Goal: Task Accomplishment & Management: Use online tool/utility

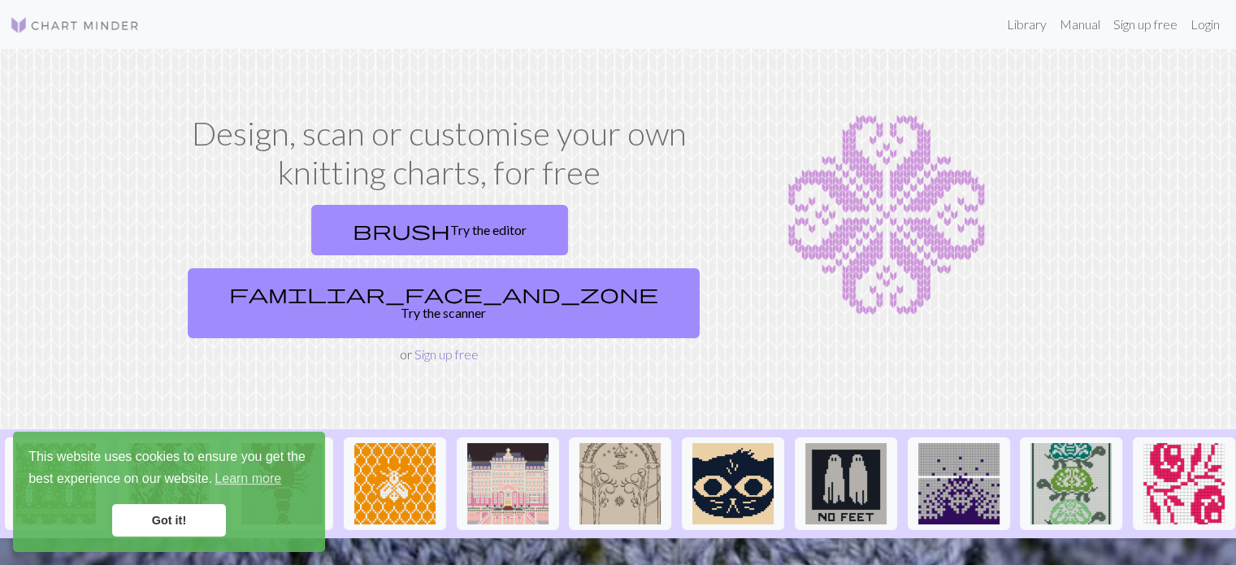
click at [451, 346] on link "Sign up free" at bounding box center [446, 353] width 64 height 15
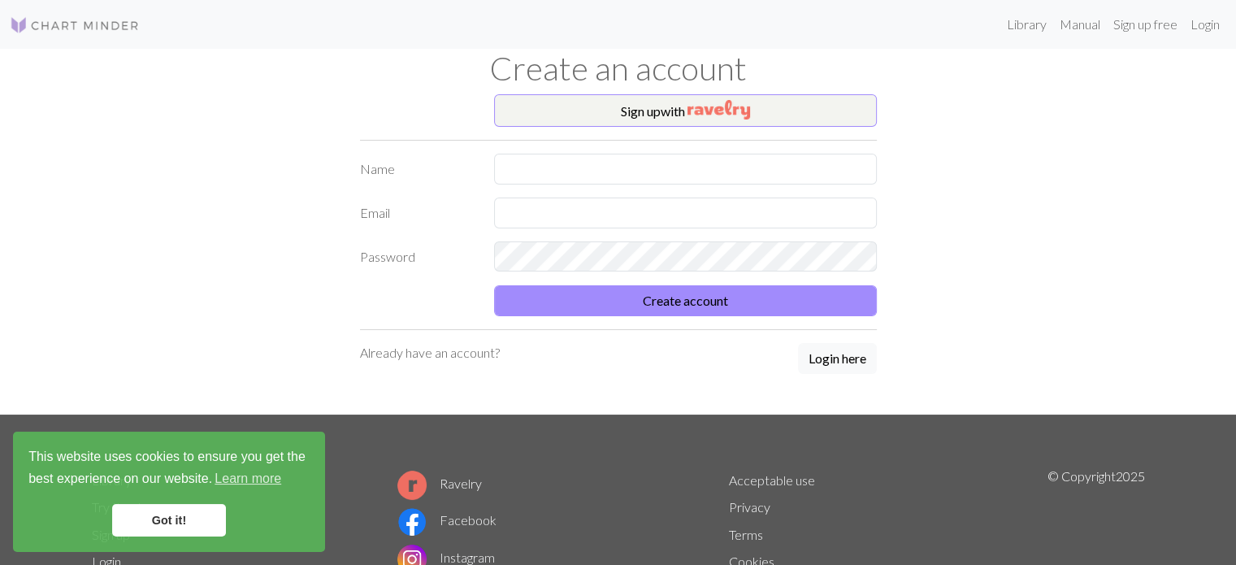
click at [214, 526] on link "Got it!" at bounding box center [169, 520] width 114 height 32
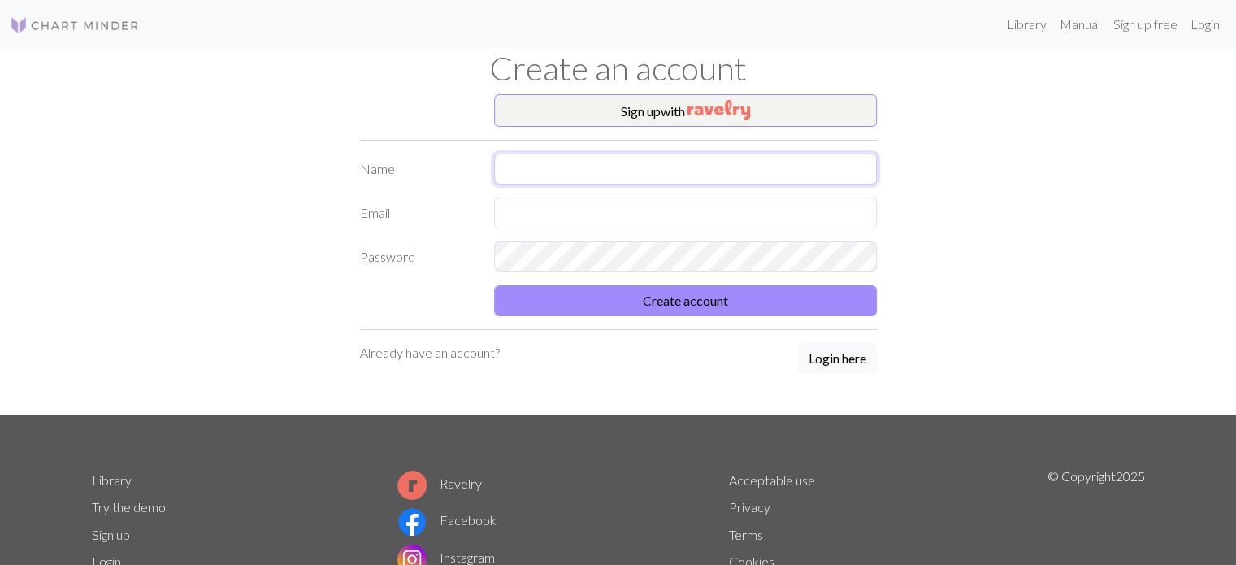
click at [644, 164] on input "text" at bounding box center [685, 169] width 383 height 31
type input "[PERSON_NAME]"
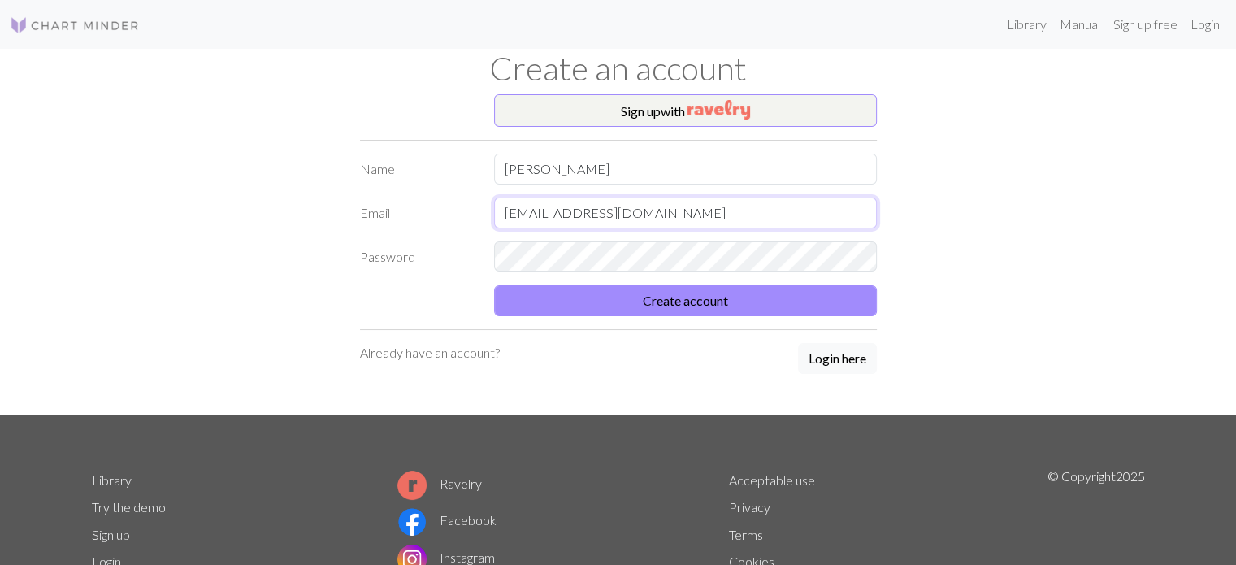
type input "daniellemjarrett@gmail.com"
click at [752, 306] on button "Create account" at bounding box center [685, 300] width 383 height 31
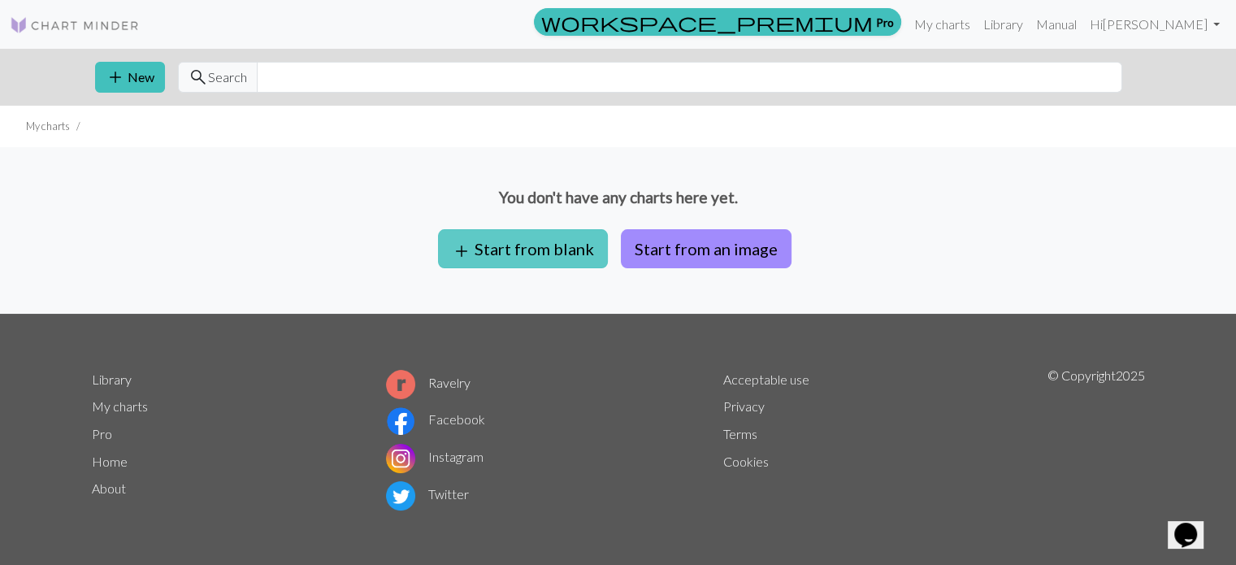
click at [552, 255] on button "add Start from blank" at bounding box center [523, 248] width 170 height 39
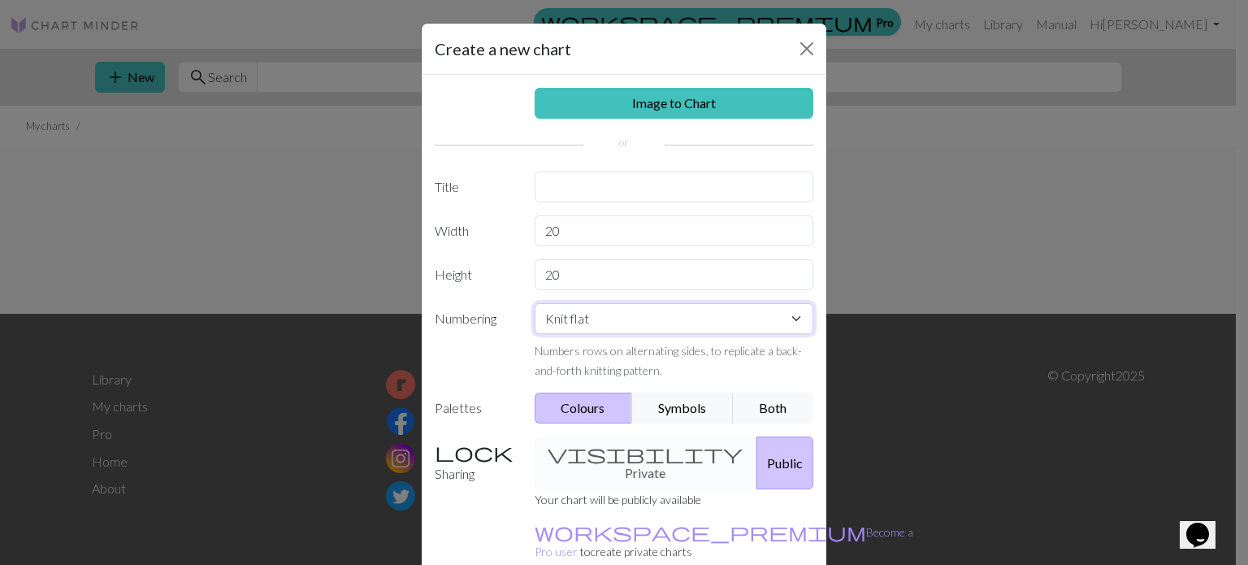
click at [603, 325] on select "Knit flat Knit in the round Lace knitting Cross stitch" at bounding box center [674, 318] width 279 height 31
click at [603, 323] on select "Knit flat Knit in the round Lace knitting Cross stitch" at bounding box center [674, 318] width 279 height 31
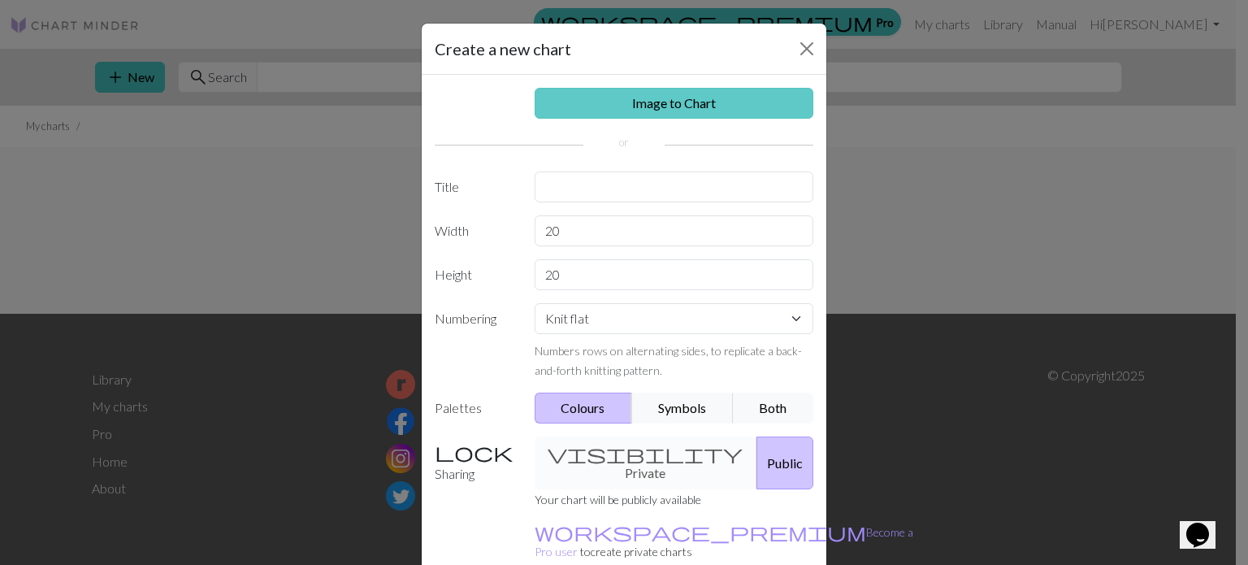
click at [651, 99] on link "Image to Chart" at bounding box center [674, 103] width 279 height 31
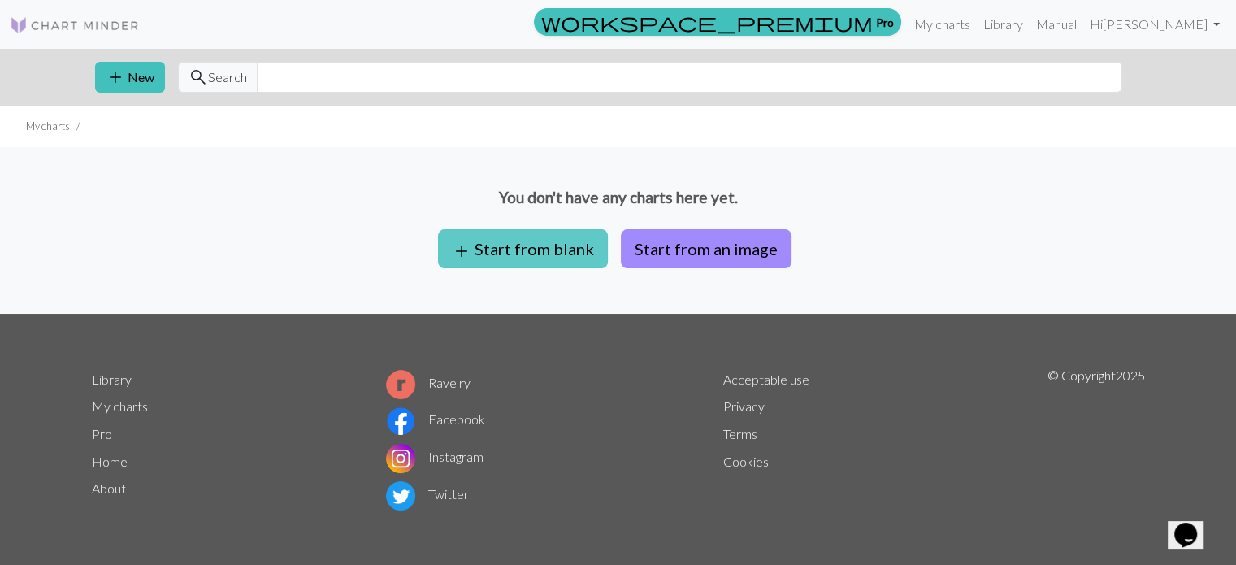
click at [559, 260] on button "add Start from blank" at bounding box center [523, 248] width 170 height 39
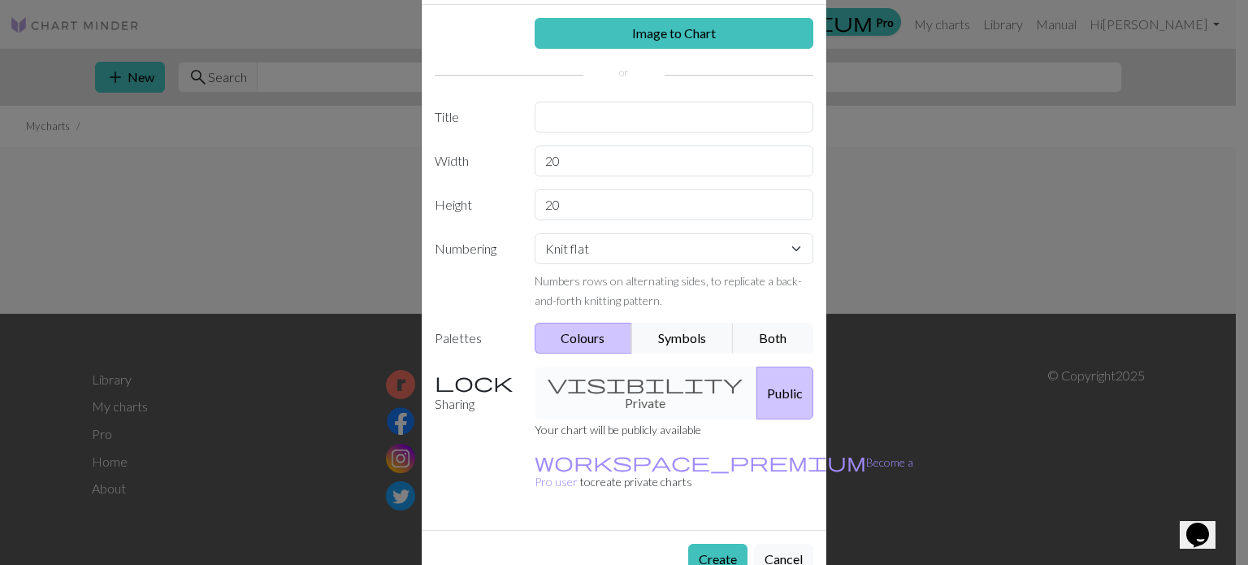
scroll to position [75, 0]
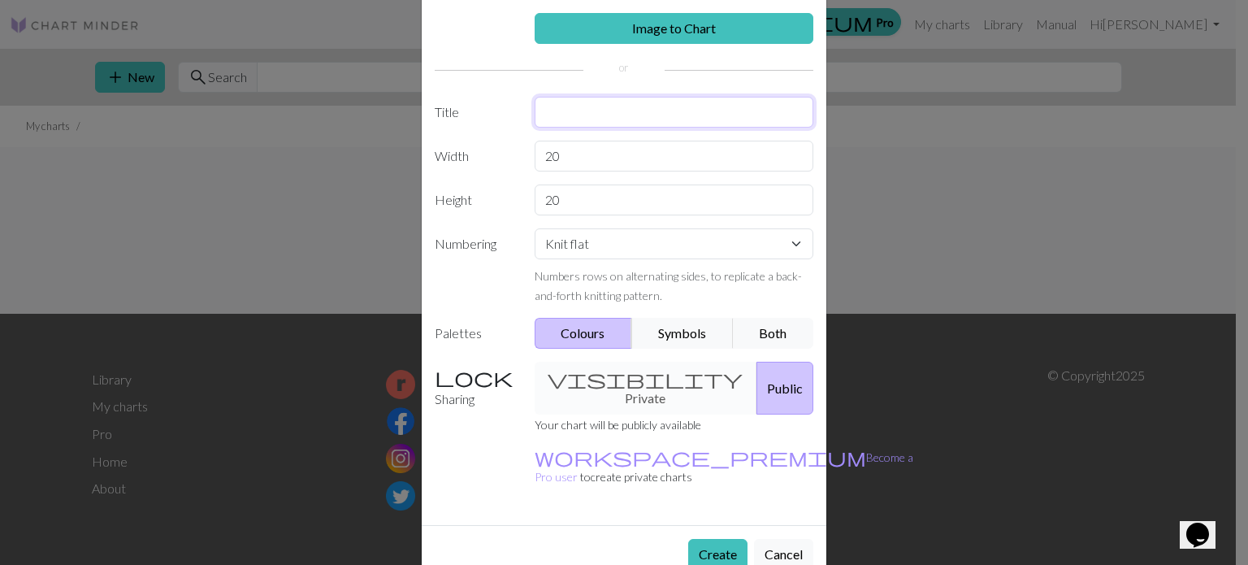
click at [586, 116] on input "text" at bounding box center [674, 112] width 279 height 31
type input "malachi"
click at [587, 151] on input "20" at bounding box center [674, 156] width 279 height 31
type input "2"
type input "30"
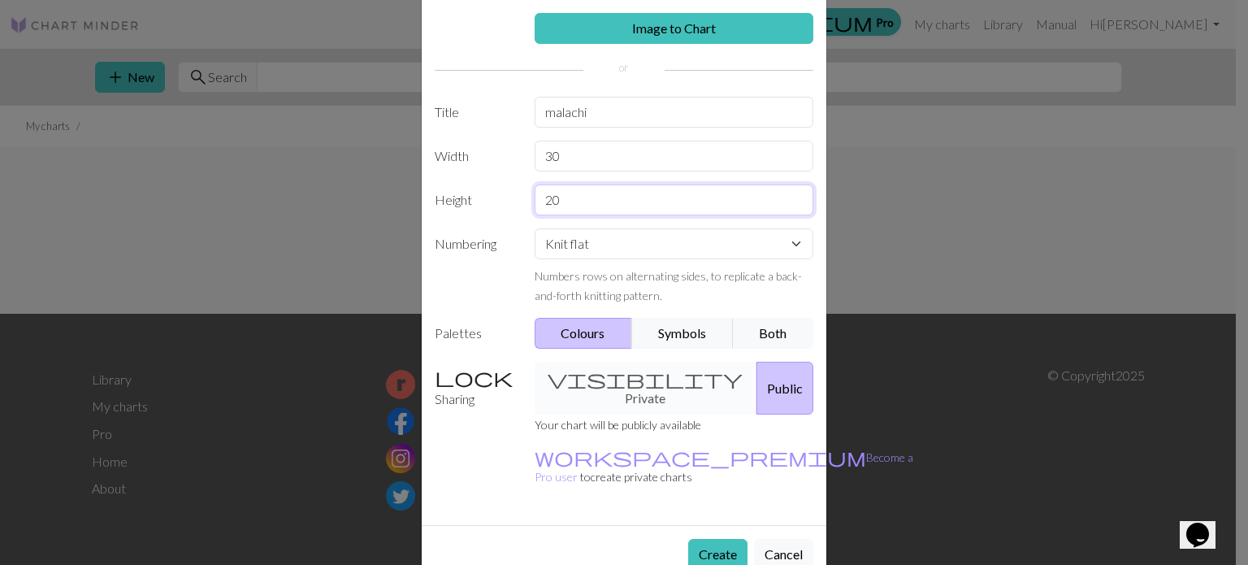
click at [591, 197] on input "20" at bounding box center [674, 199] width 279 height 31
type input "2"
type input "40"
click at [488, 278] on label "Numbering" at bounding box center [475, 266] width 100 height 76
click at [729, 539] on button "Create" at bounding box center [717, 554] width 59 height 31
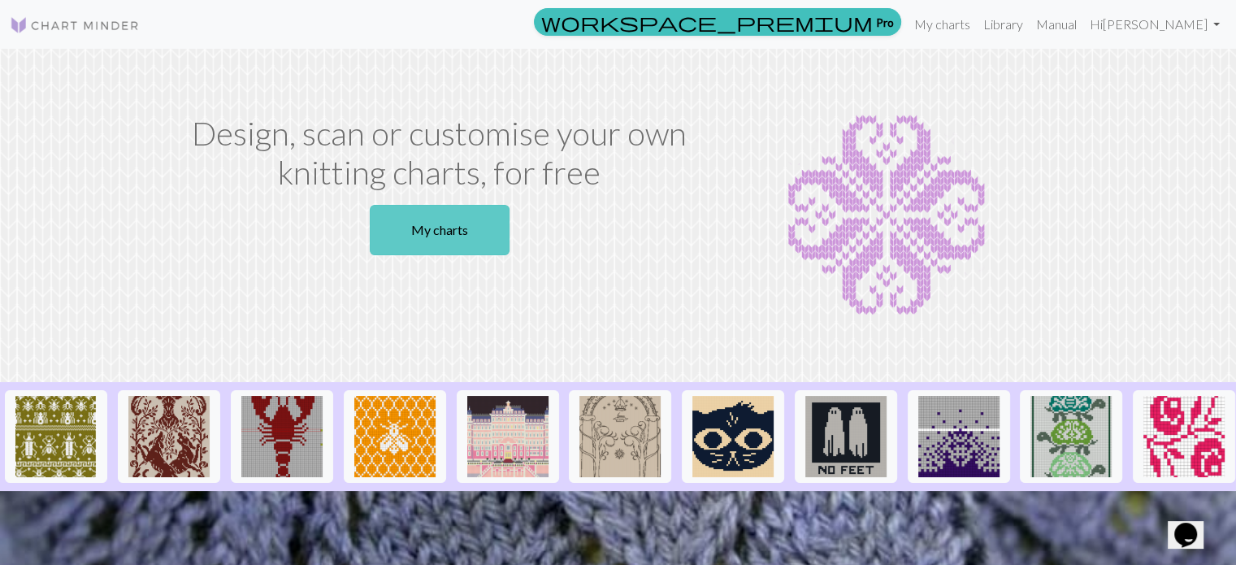
click at [474, 236] on link "My charts" at bounding box center [440, 230] width 140 height 50
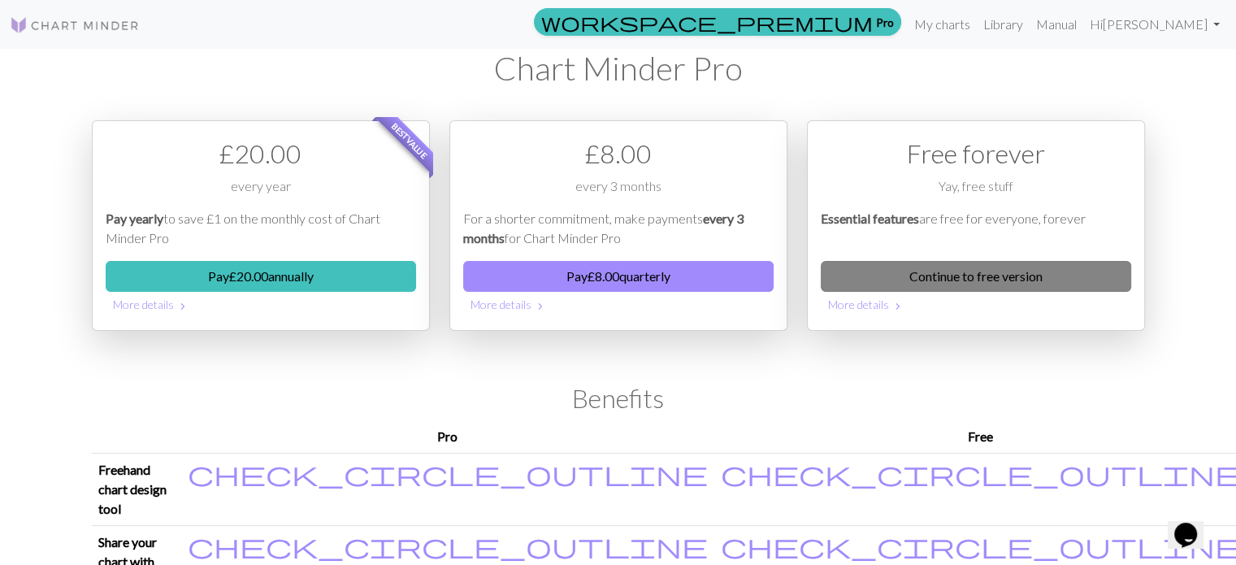
click at [962, 270] on link "Continue to free version" at bounding box center [976, 276] width 310 height 31
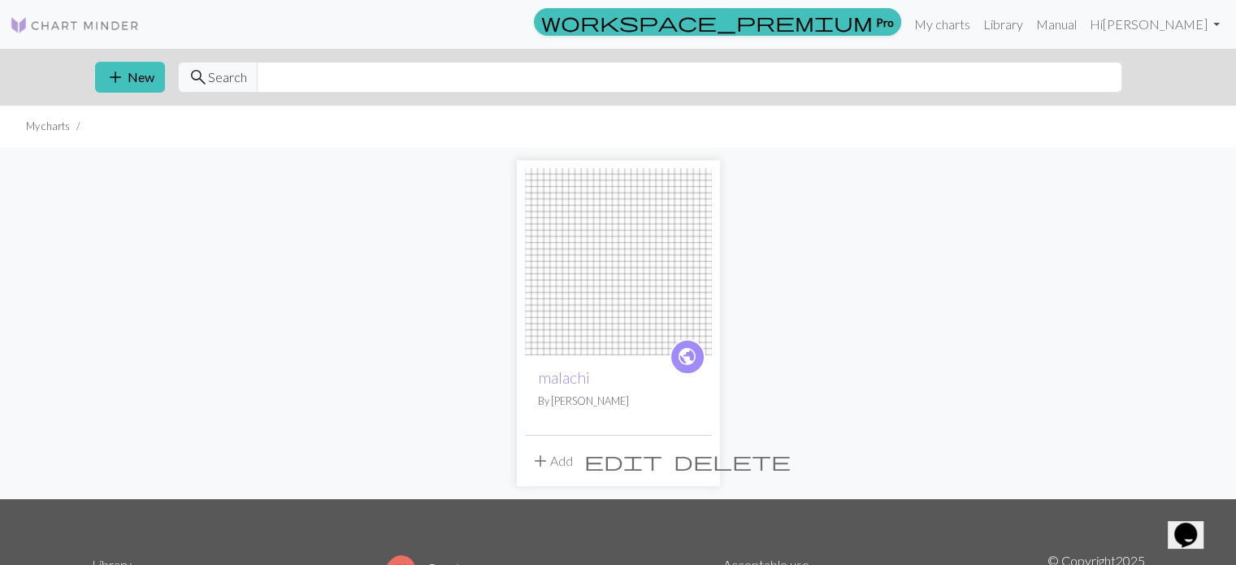
click at [700, 461] on span "delete" at bounding box center [732, 460] width 117 height 23
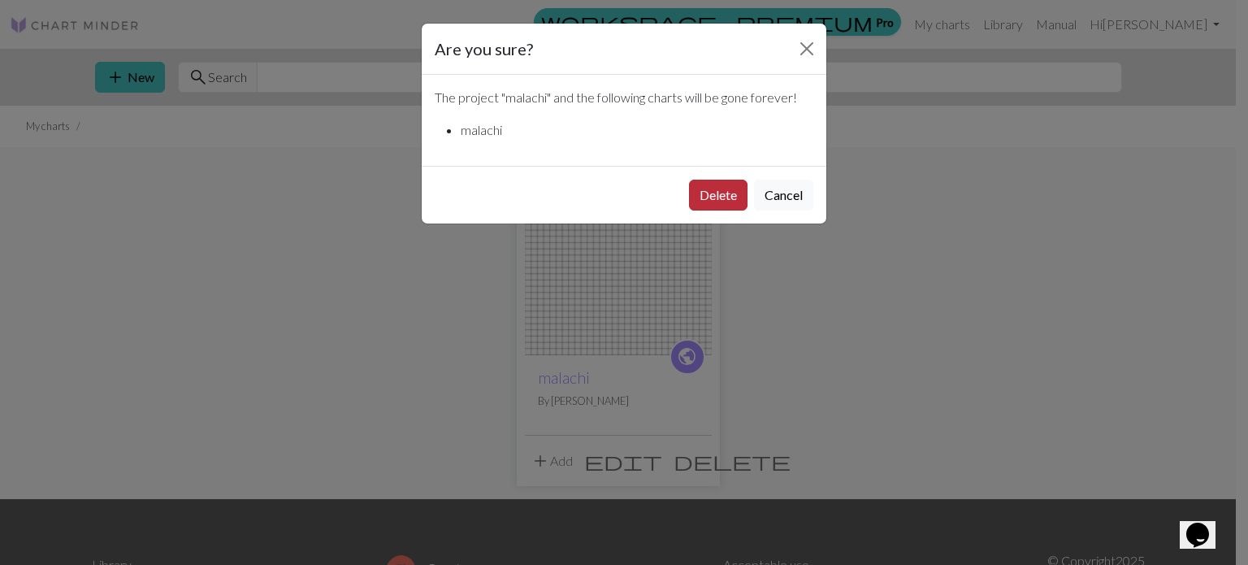
click at [715, 195] on button "Delete" at bounding box center [718, 195] width 58 height 31
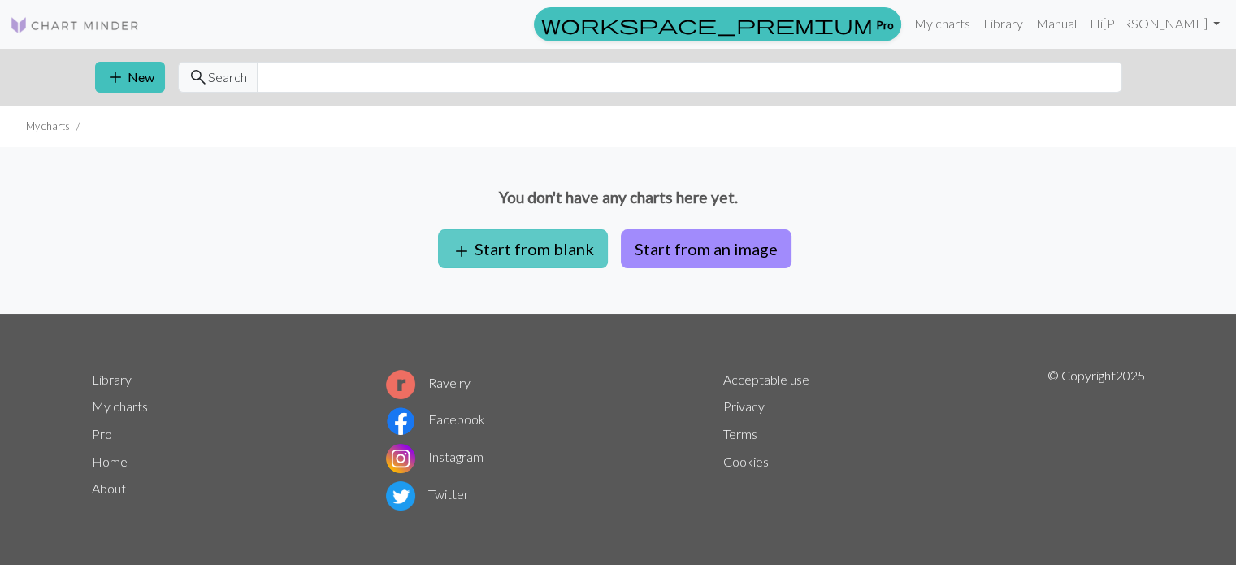
click at [582, 258] on button "add Start from blank" at bounding box center [523, 248] width 170 height 39
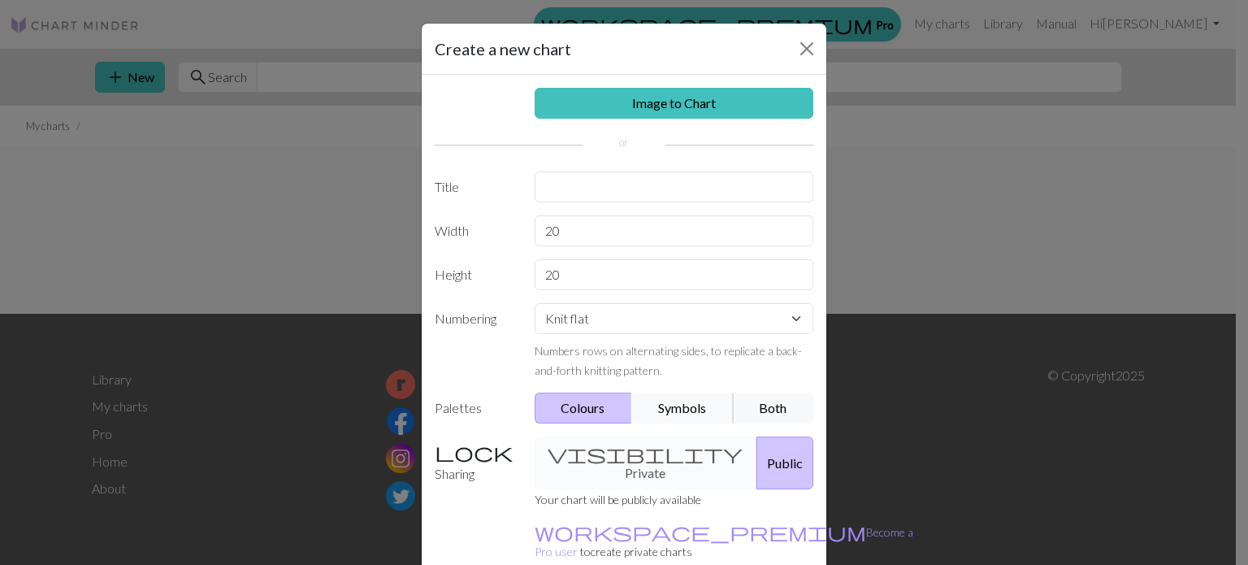
click at [689, 403] on button "Symbols" at bounding box center [682, 407] width 102 height 31
click at [600, 221] on input "20" at bounding box center [674, 230] width 279 height 31
type input "40"
click at [583, 264] on input "20" at bounding box center [674, 274] width 279 height 31
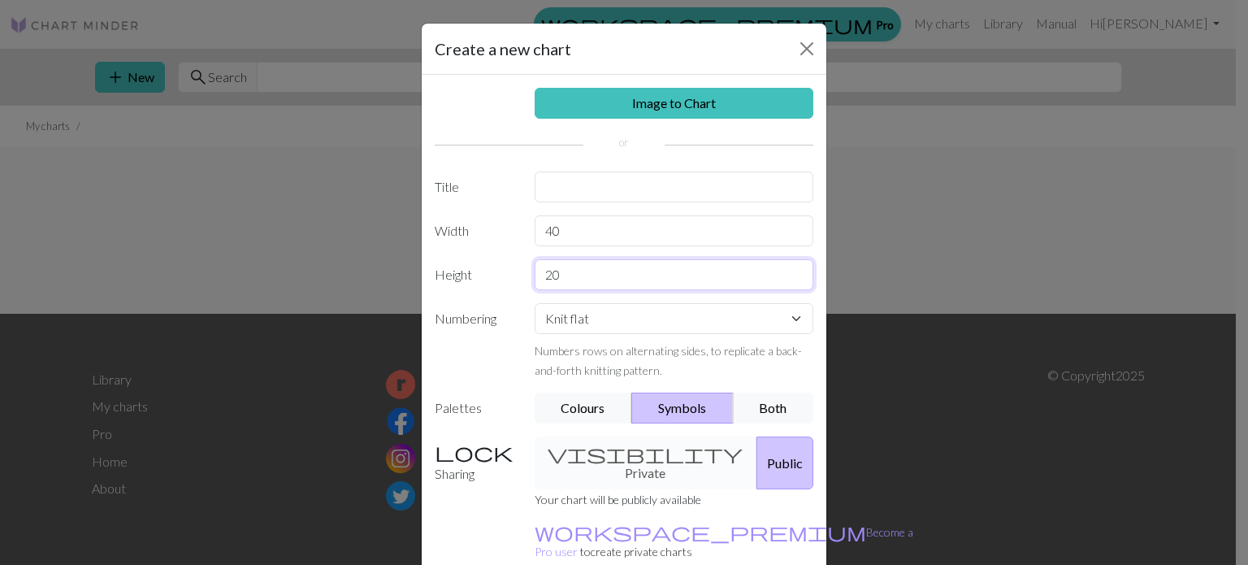
click at [583, 264] on input "20" at bounding box center [674, 274] width 279 height 31
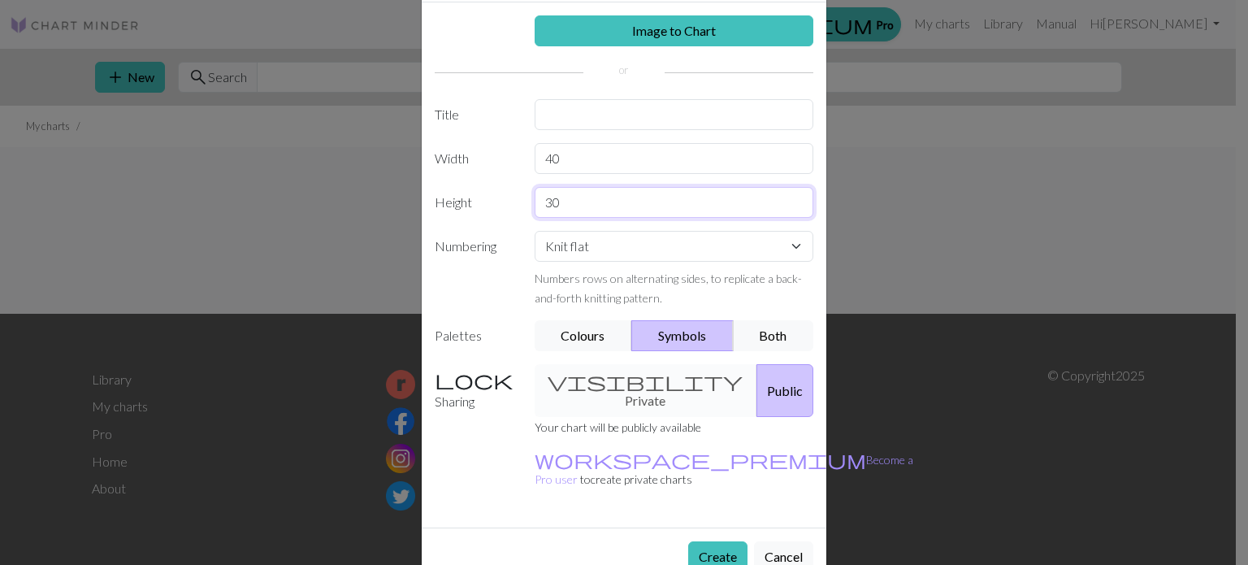
scroll to position [75, 0]
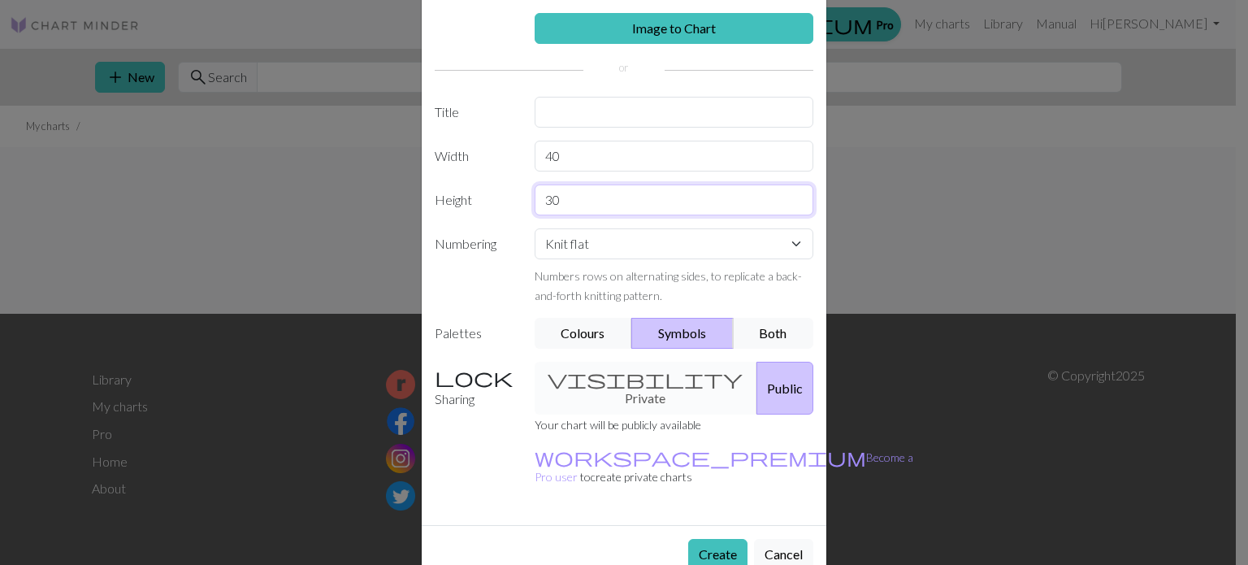
type input "30"
click at [582, 113] on input "text" at bounding box center [674, 112] width 279 height 31
type input "malachi"
click at [699, 539] on button "Create" at bounding box center [717, 554] width 59 height 31
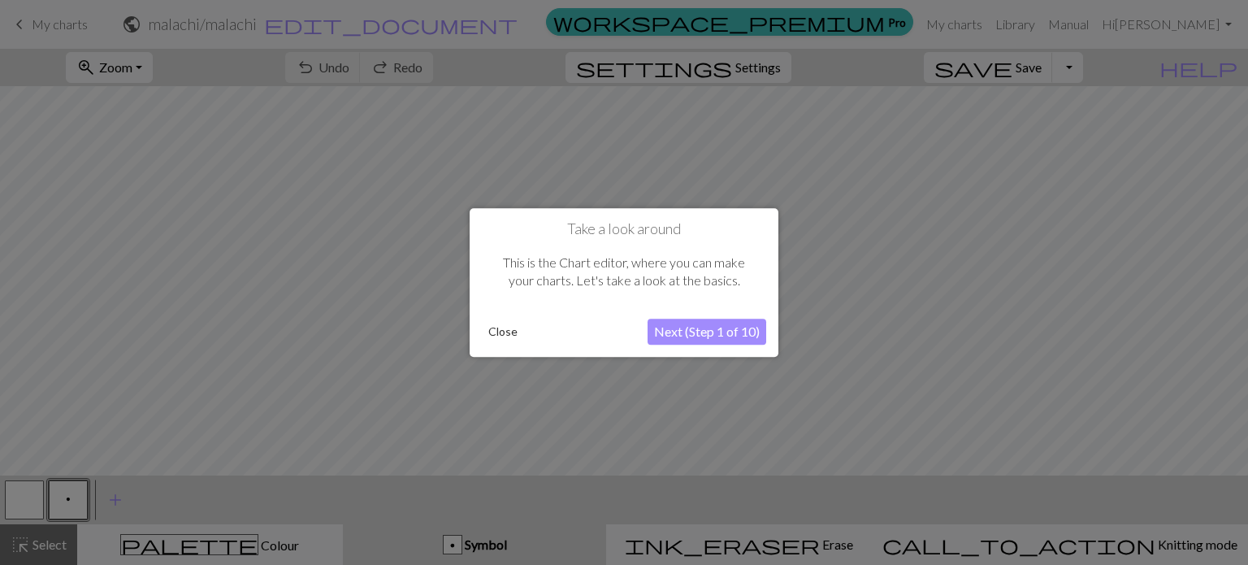
click at [692, 340] on button "Next (Step 1 of 10)" at bounding box center [707, 331] width 119 height 26
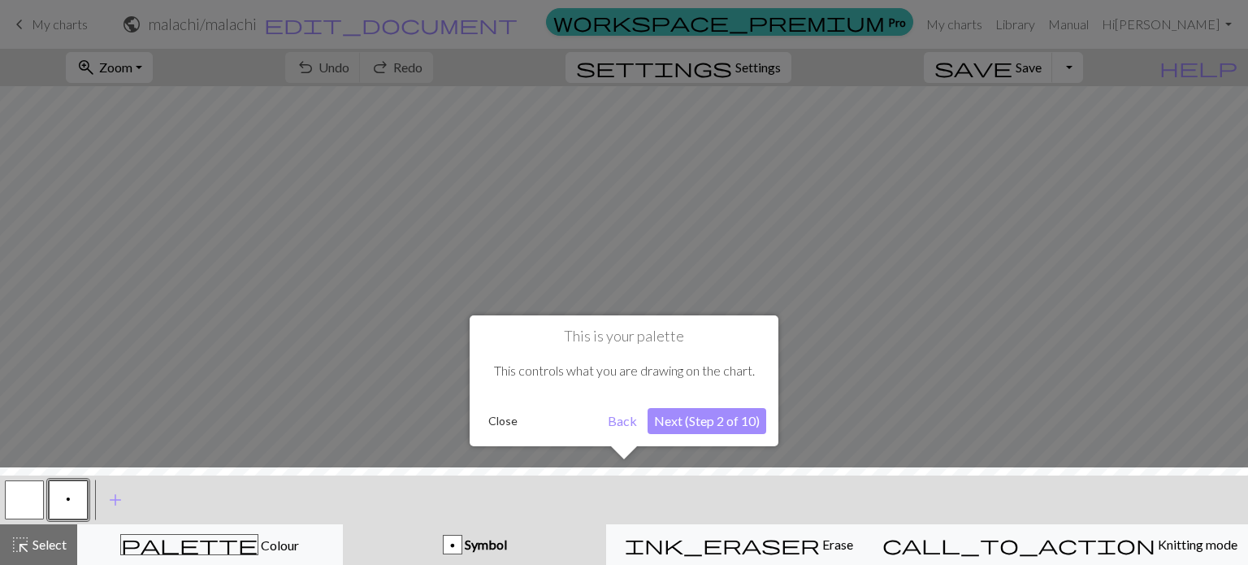
click at [712, 418] on button "Next (Step 2 of 10)" at bounding box center [707, 421] width 119 height 26
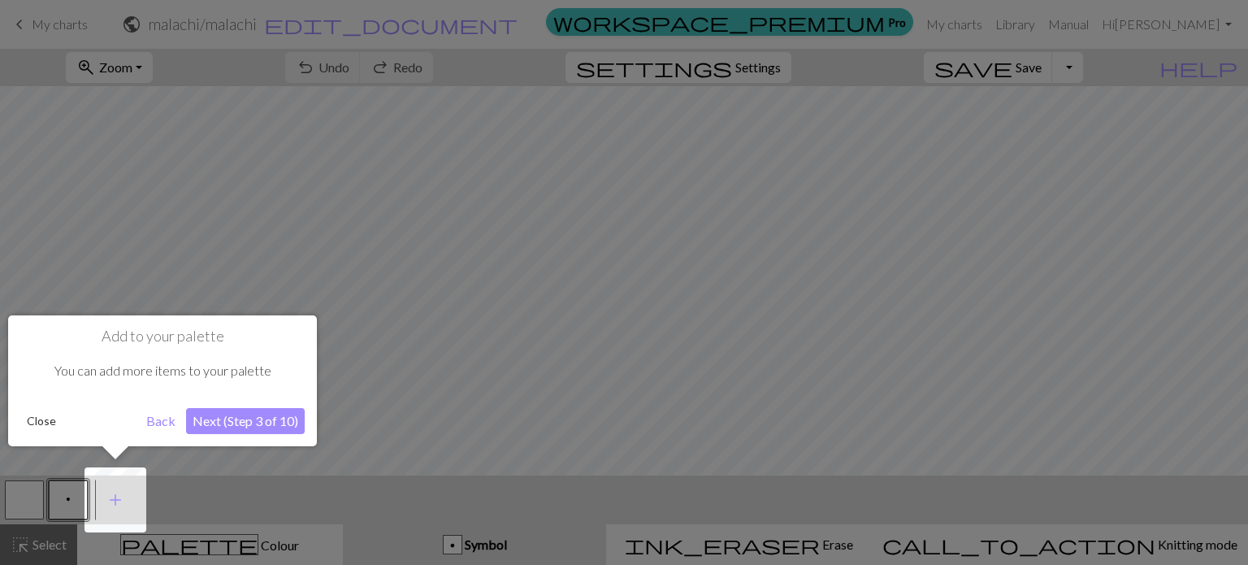
click at [296, 426] on button "Next (Step 3 of 10)" at bounding box center [245, 421] width 119 height 26
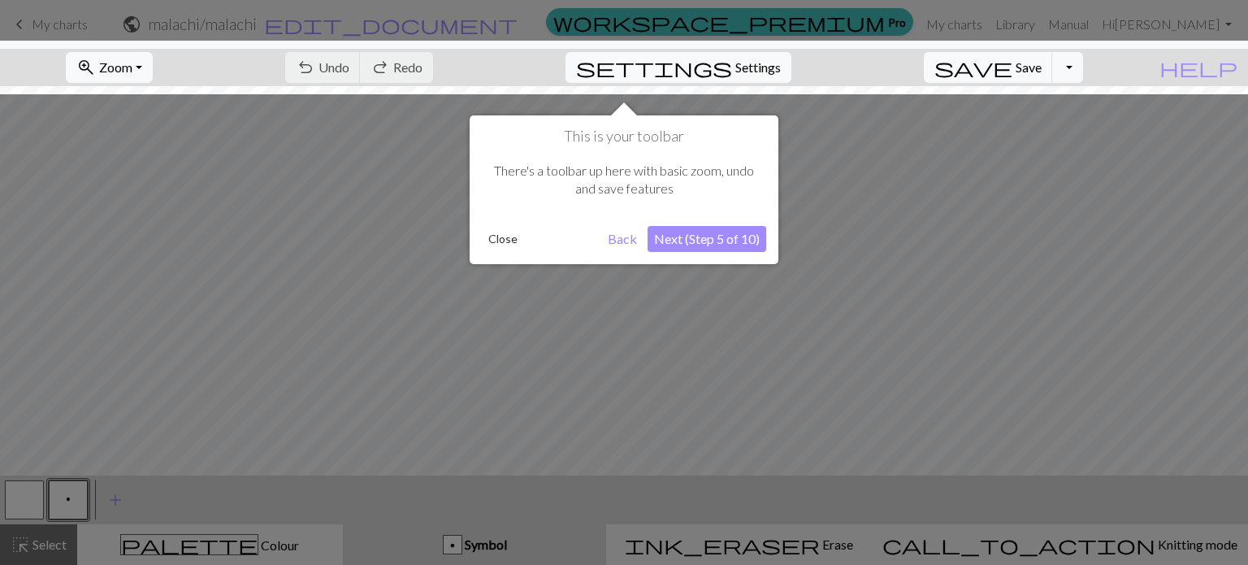
click at [678, 248] on button "Next (Step 5 of 10)" at bounding box center [707, 239] width 119 height 26
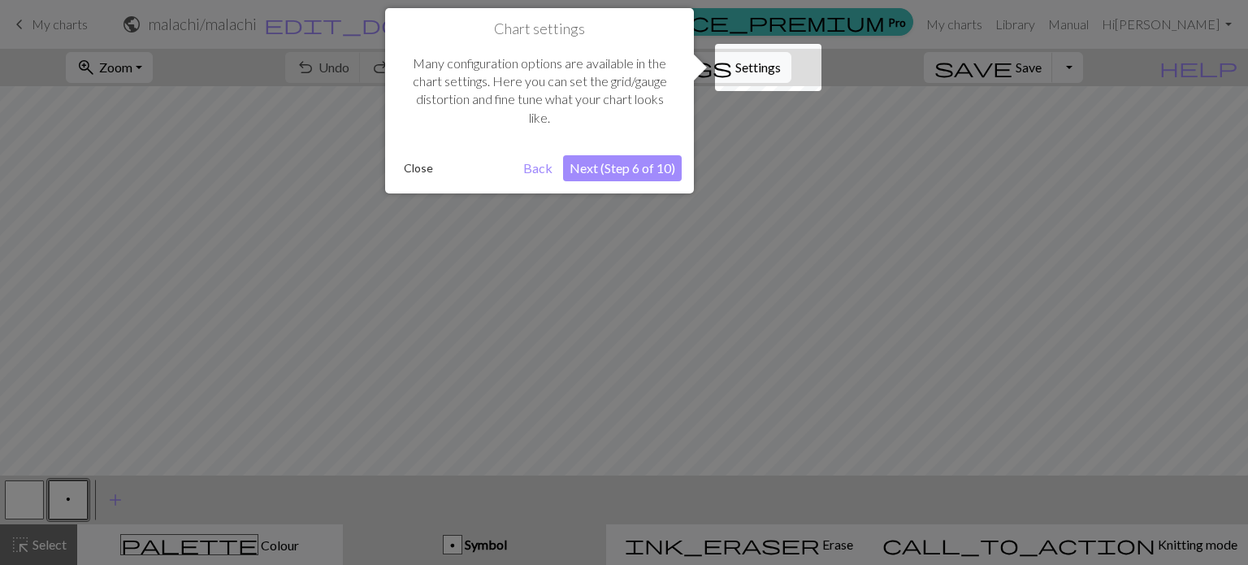
click at [657, 176] on button "Next (Step 6 of 10)" at bounding box center [622, 168] width 119 height 26
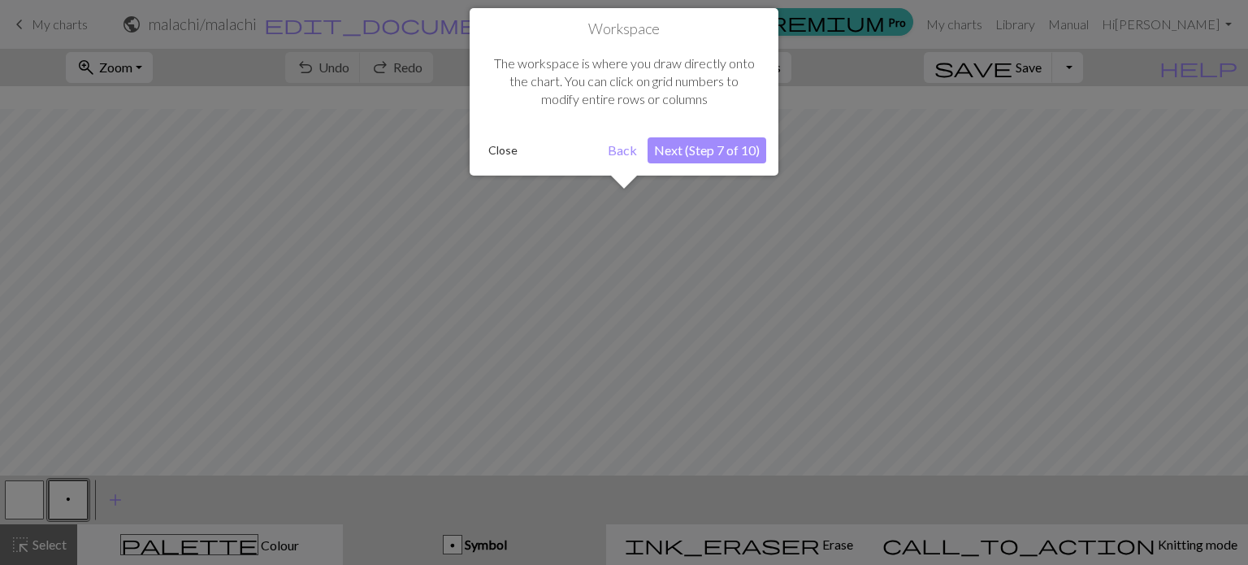
scroll to position [61, 0]
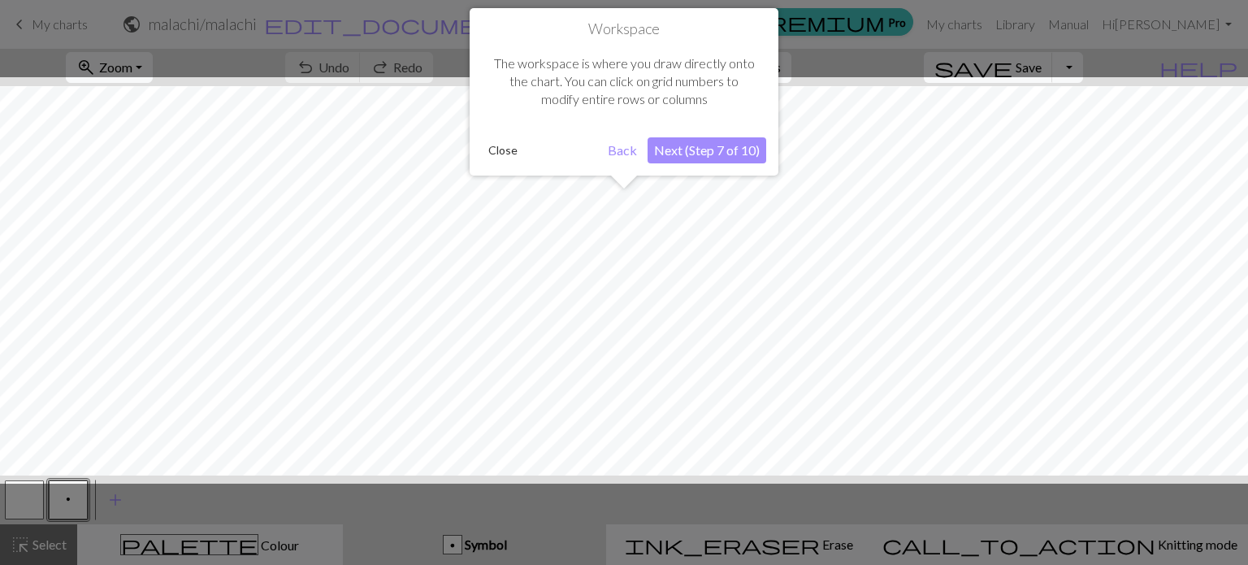
click at [673, 152] on button "Next (Step 7 of 10)" at bounding box center [707, 150] width 119 height 26
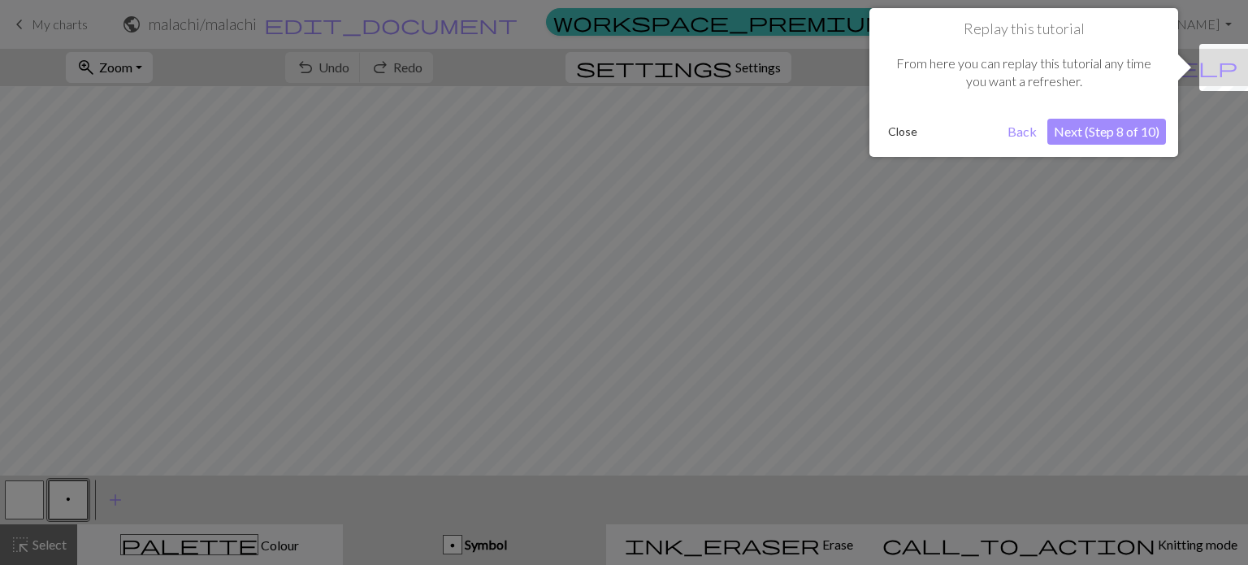
click at [1072, 123] on button "Next (Step 8 of 10)" at bounding box center [1106, 132] width 119 height 26
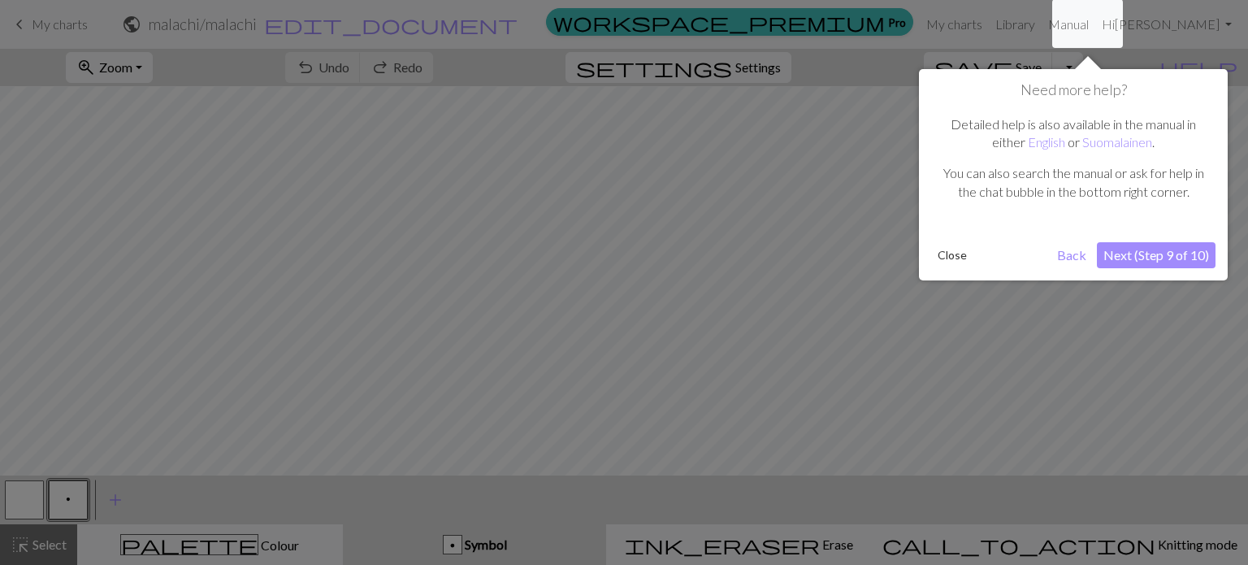
click at [1147, 262] on button "Next (Step 9 of 10)" at bounding box center [1156, 255] width 119 height 26
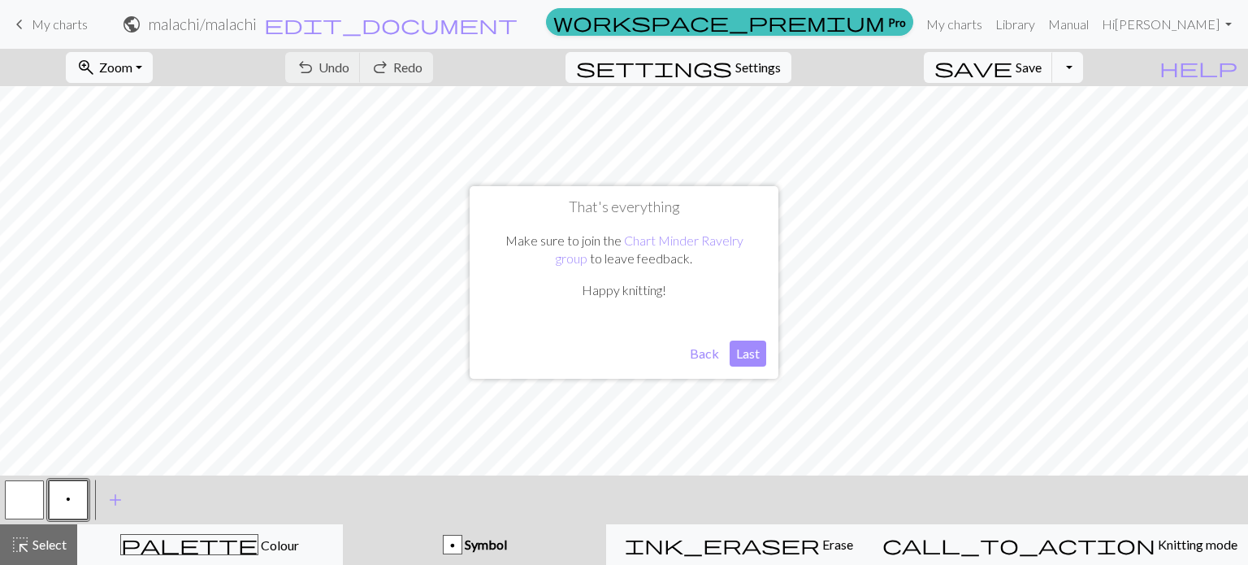
click at [757, 355] on button "Last" at bounding box center [748, 353] width 37 height 26
click at [361, 76] on button "undo Undo Undo" at bounding box center [323, 67] width 76 height 31
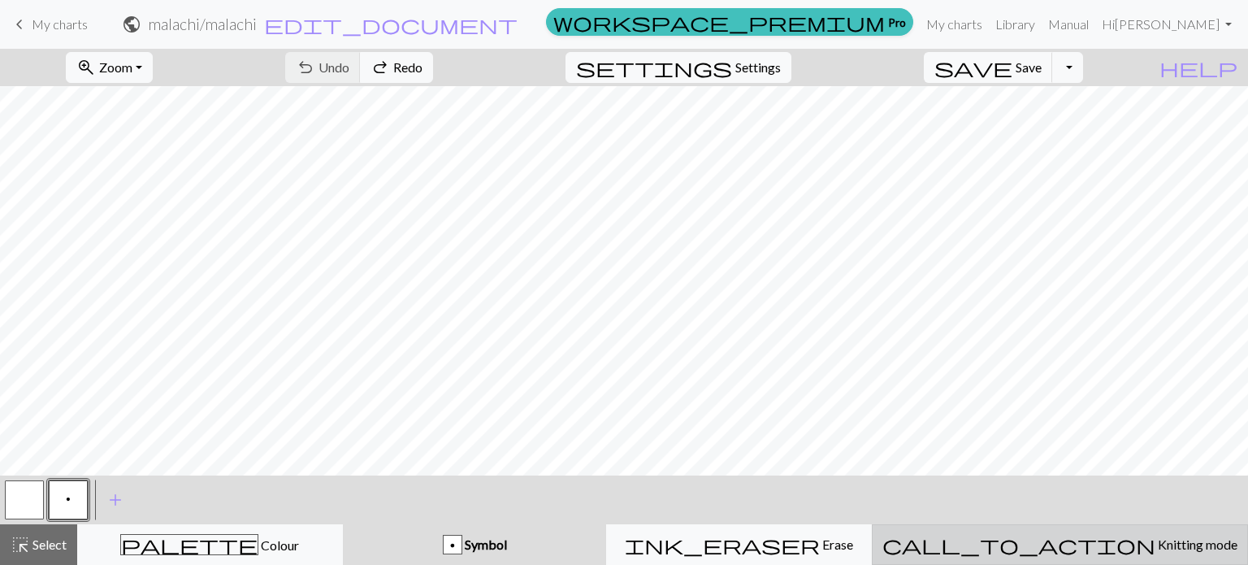
click at [1155, 538] on span "Knitting mode" at bounding box center [1196, 543] width 82 height 15
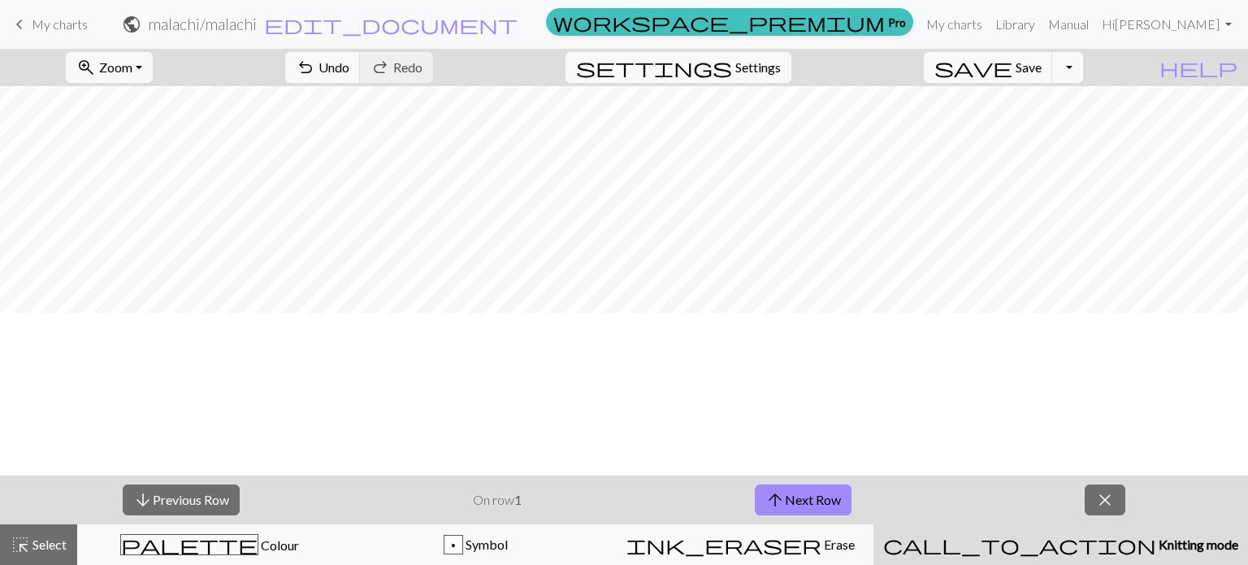
scroll to position [0, 0]
click at [39, 547] on span "Select" at bounding box center [48, 543] width 37 height 15
click at [777, 61] on span "Settings" at bounding box center [757, 67] width 45 height 19
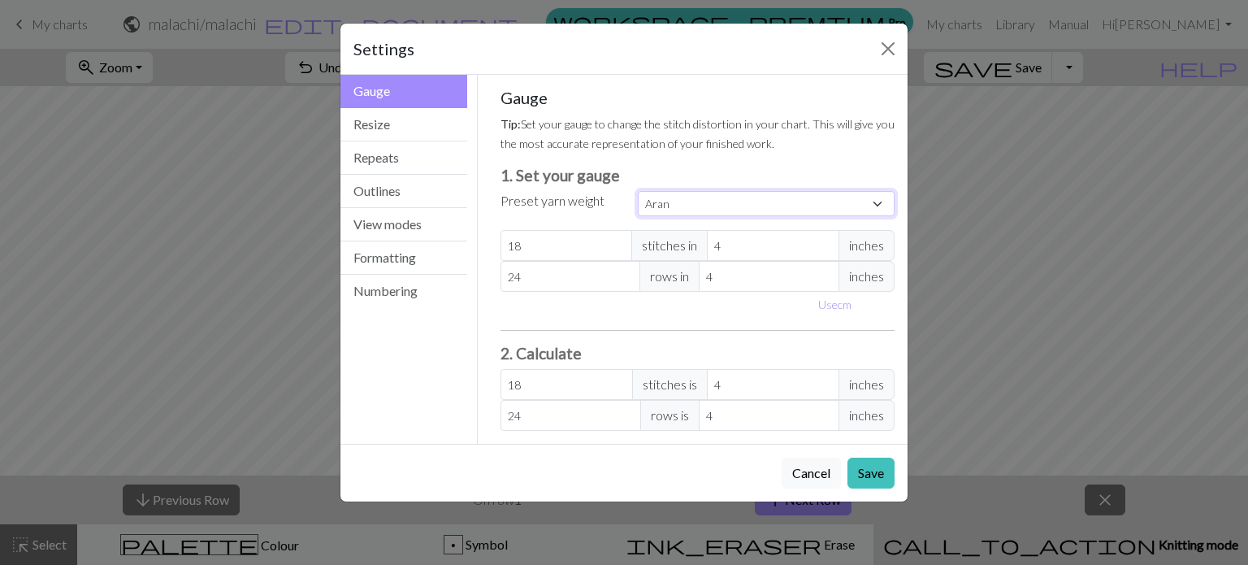
click at [731, 199] on select "Custom Square Lace Light Fingering Fingering Sport Double knit Worsted Aran Bul…" at bounding box center [766, 203] width 257 height 25
select select "bulky"
click at [638, 191] on select "Custom Square Lace Light Fingering Fingering Sport Double knit Worsted Aran Bul…" at bounding box center [766, 203] width 257 height 25
type input "14"
type input "19"
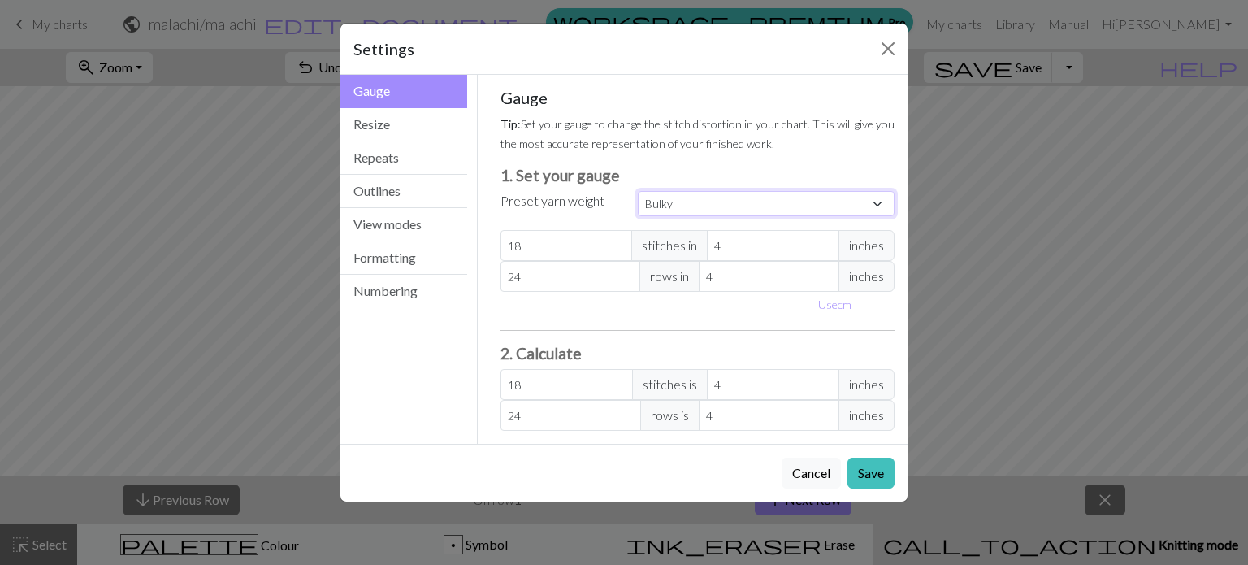
type input "14"
type input "19"
click at [400, 288] on button "Numbering" at bounding box center [403, 291] width 127 height 32
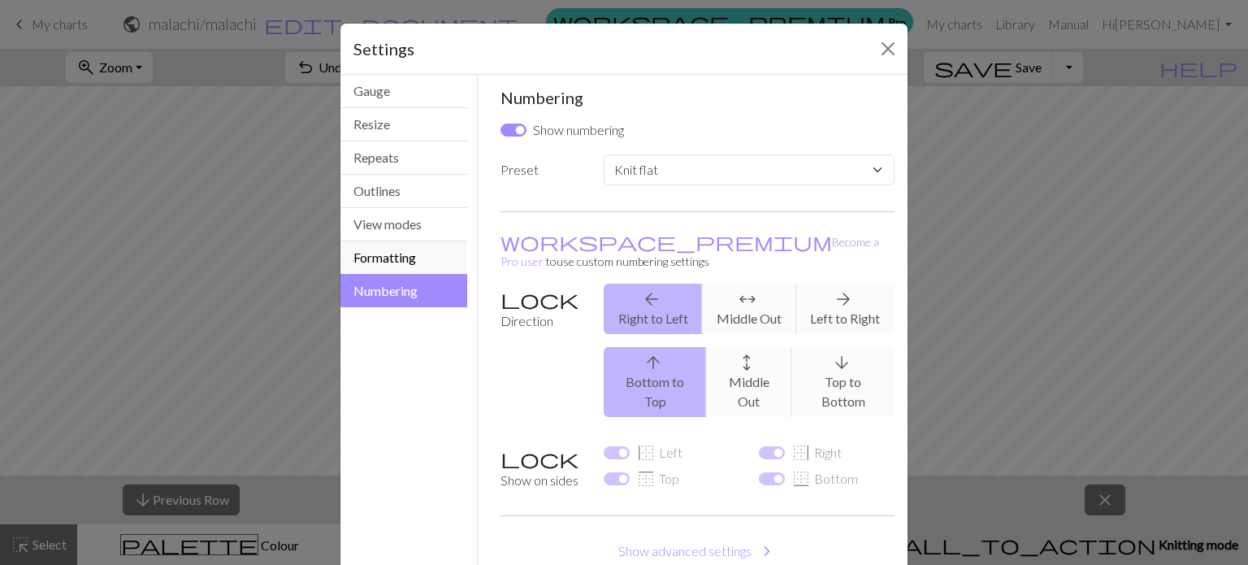
click at [401, 257] on button "Formatting" at bounding box center [403, 257] width 127 height 33
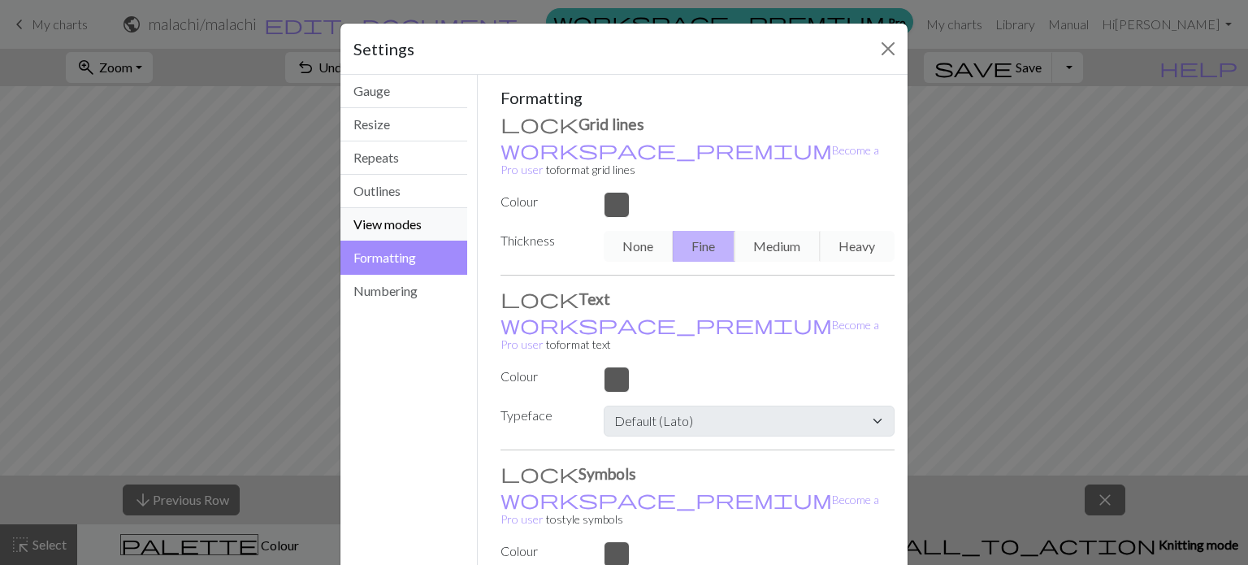
click at [414, 219] on button "View modes" at bounding box center [403, 224] width 127 height 33
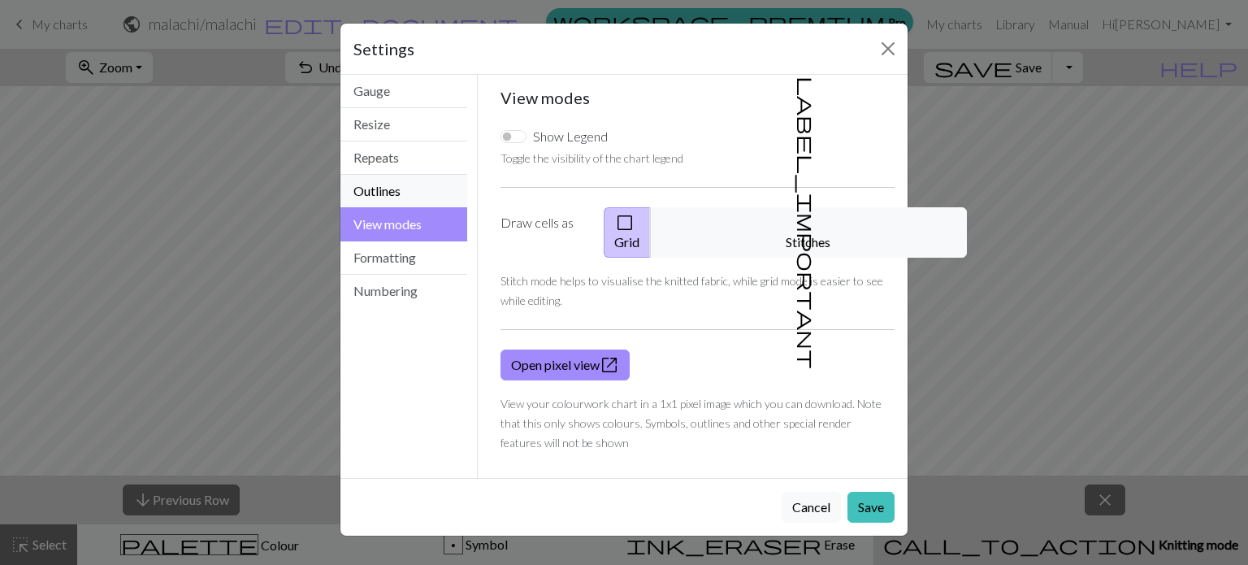
click at [418, 183] on button "Outlines" at bounding box center [403, 191] width 127 height 33
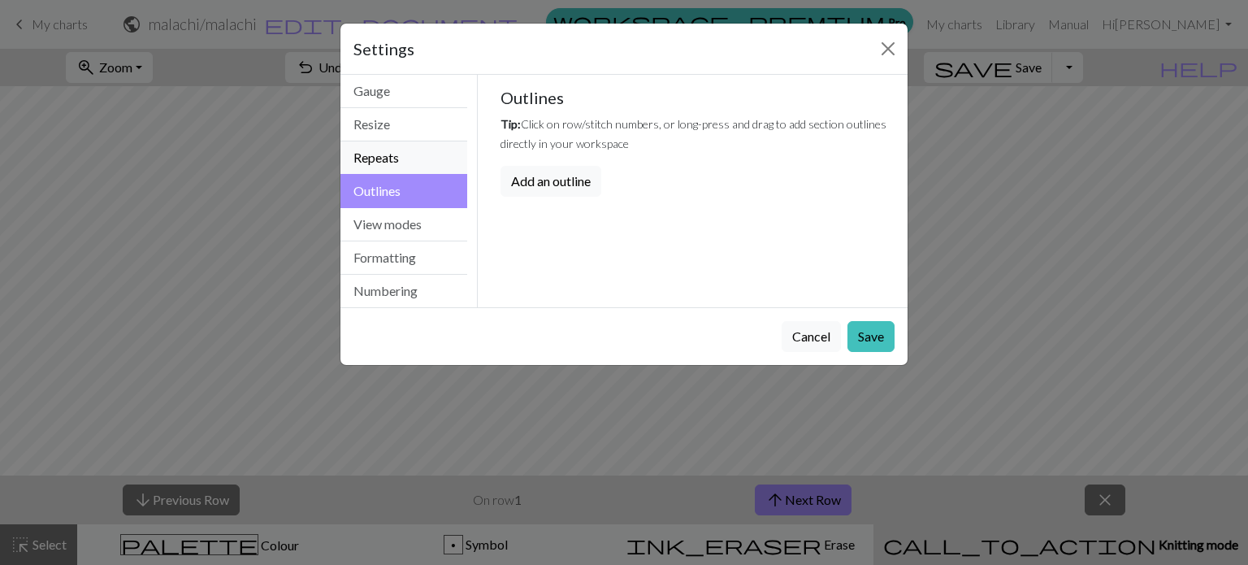
click at [418, 157] on button "Repeats" at bounding box center [403, 157] width 127 height 33
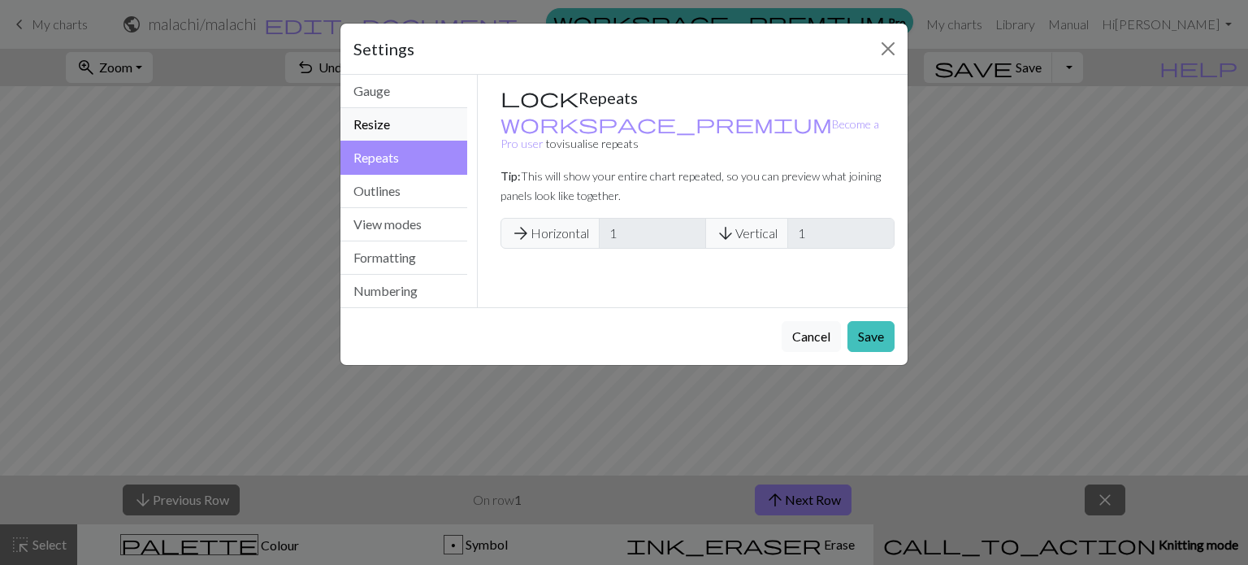
click at [418, 123] on button "Resize" at bounding box center [403, 124] width 127 height 33
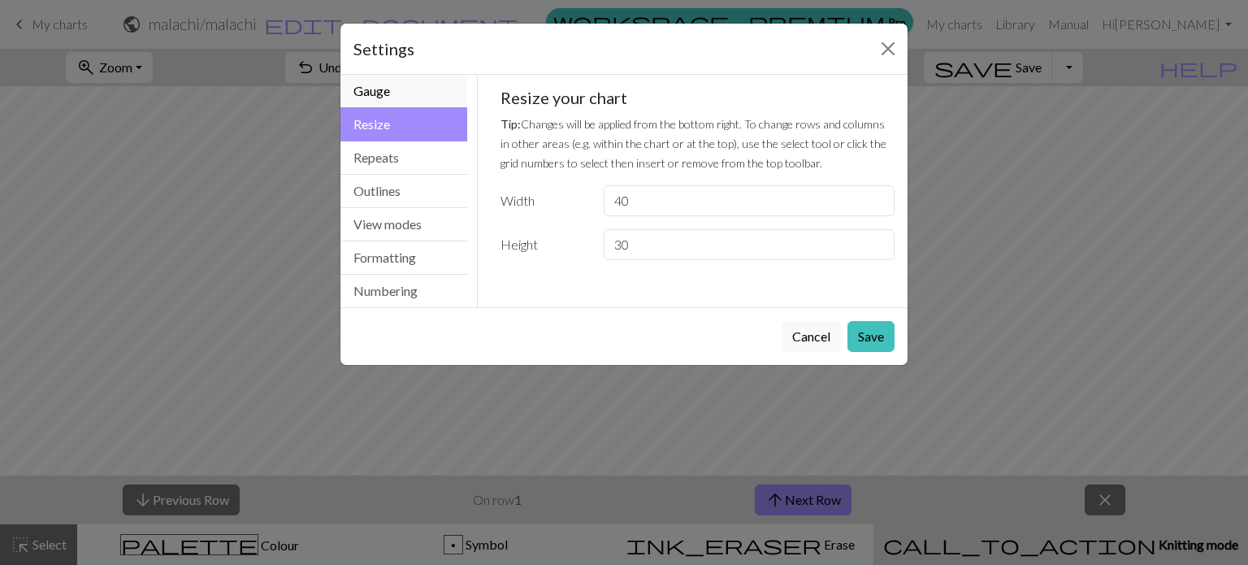
click at [416, 78] on button "Gauge" at bounding box center [403, 91] width 127 height 33
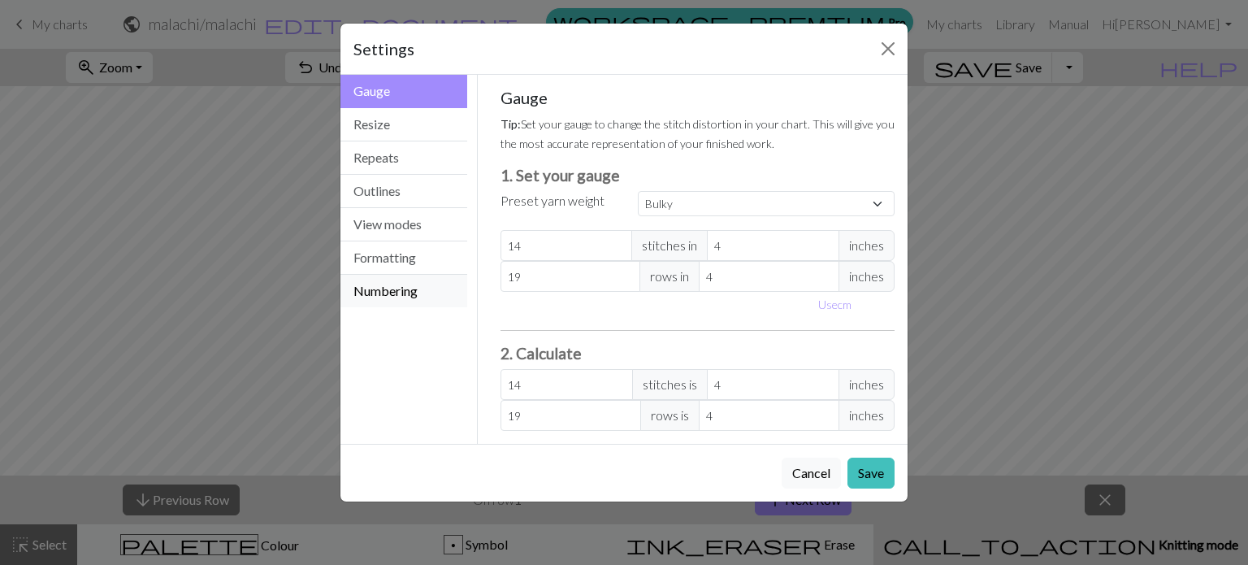
click at [399, 303] on button "Numbering" at bounding box center [403, 291] width 127 height 32
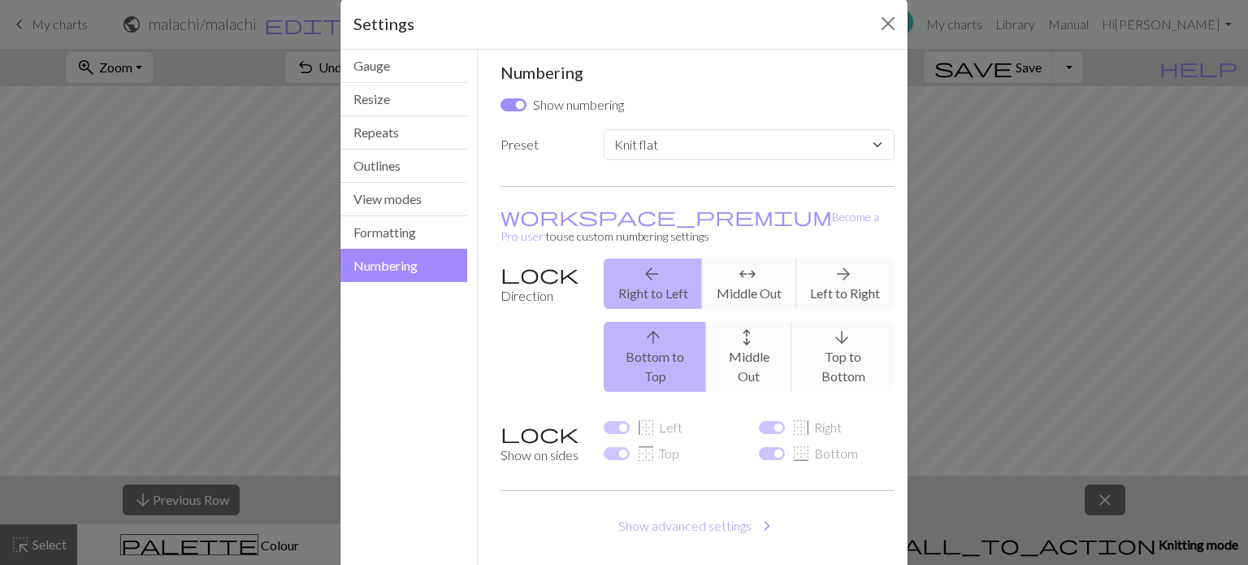
scroll to position [67, 0]
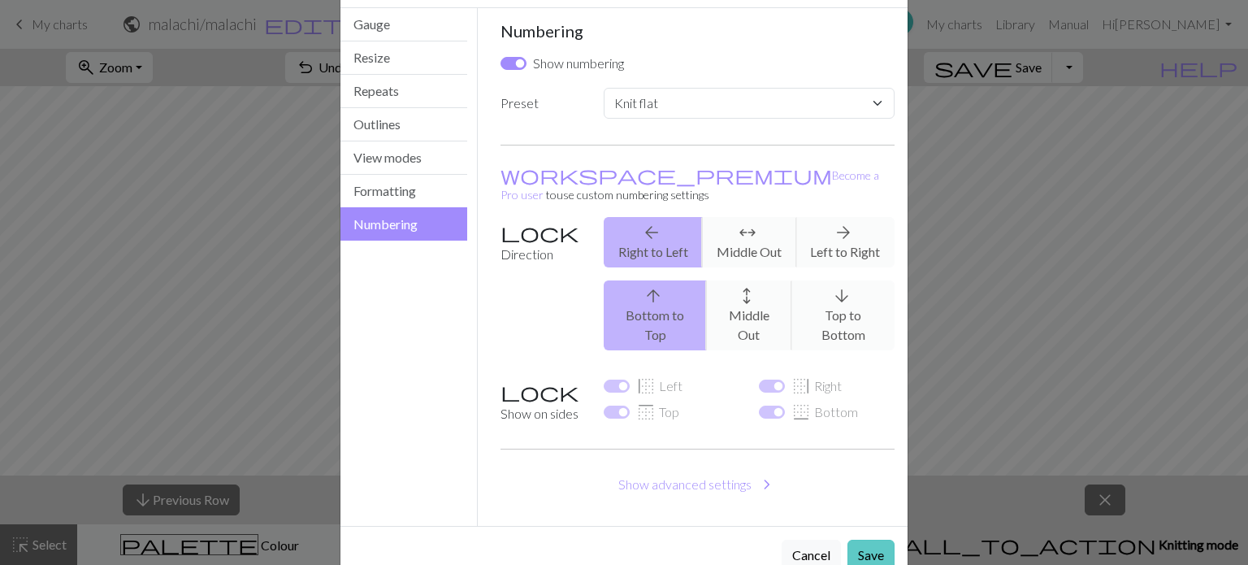
click at [869, 539] on button "Save" at bounding box center [870, 554] width 47 height 31
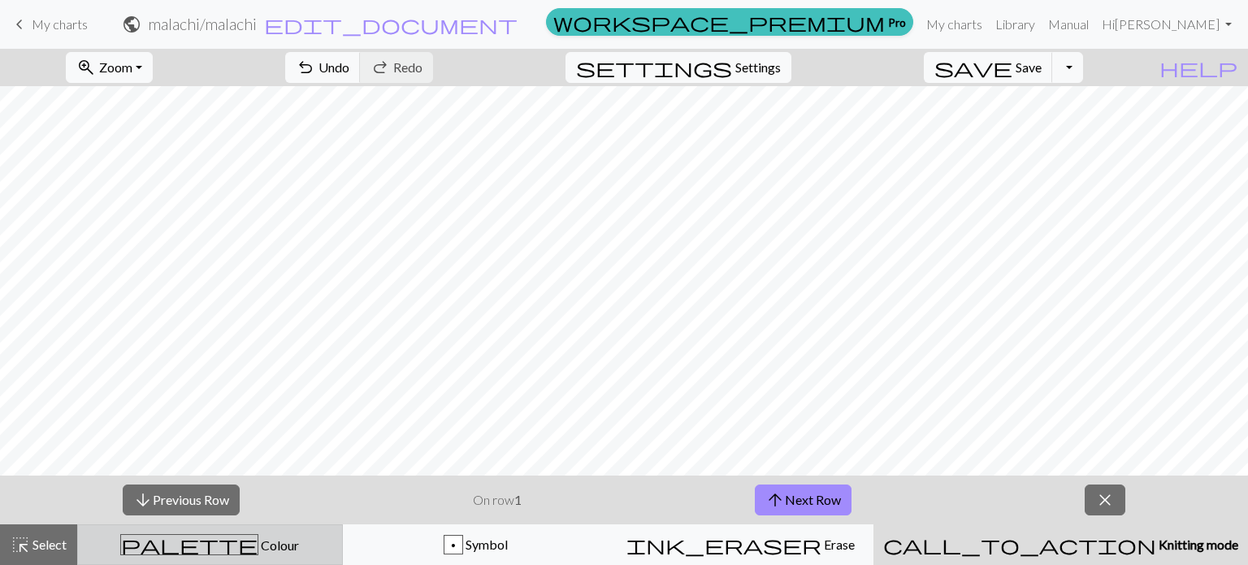
click at [258, 541] on span "Colour" at bounding box center [278, 544] width 41 height 15
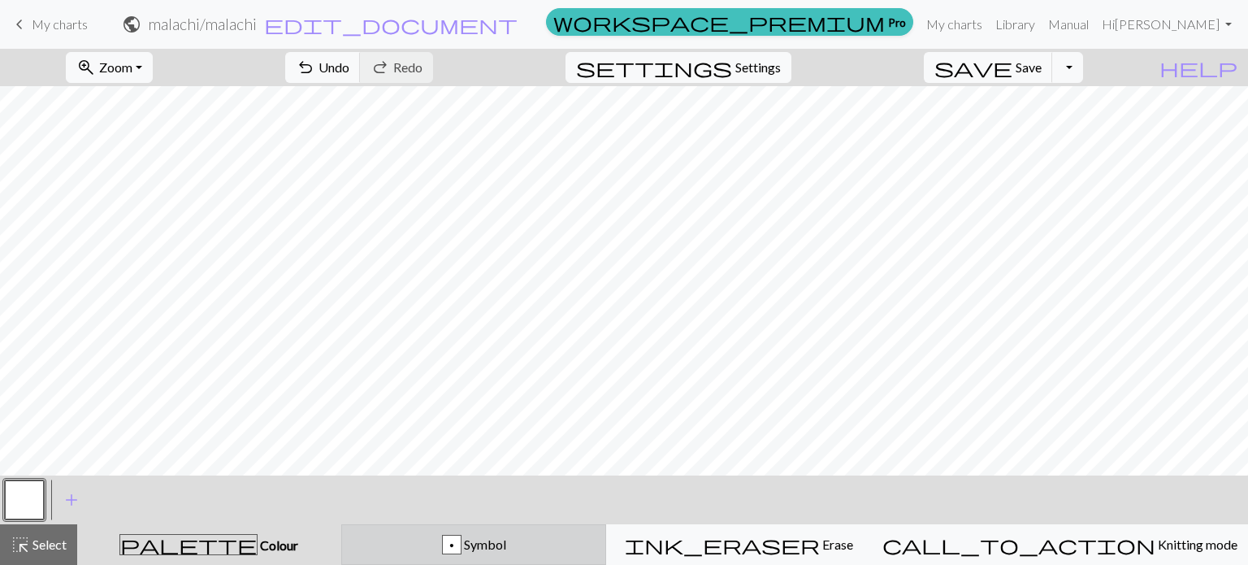
click at [462, 536] on div "p Symbol" at bounding box center [474, 544] width 245 height 19
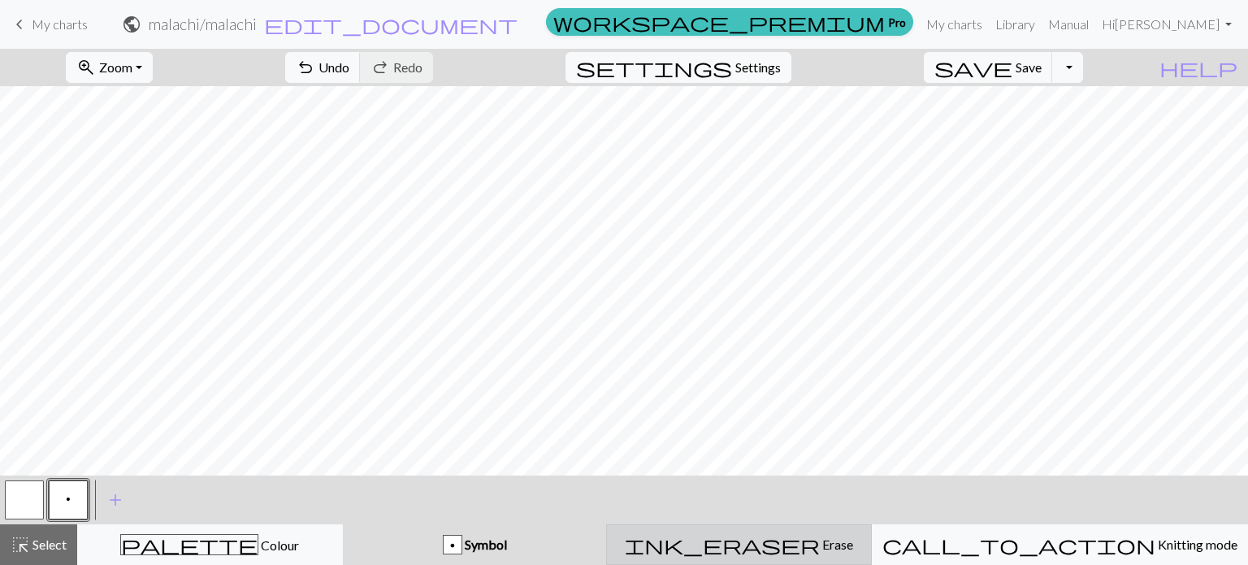
drag, startPoint x: 799, startPoint y: 539, endPoint x: 790, endPoint y: 524, distance: 17.6
click at [799, 538] on span "ink_eraser" at bounding box center [722, 544] width 195 height 23
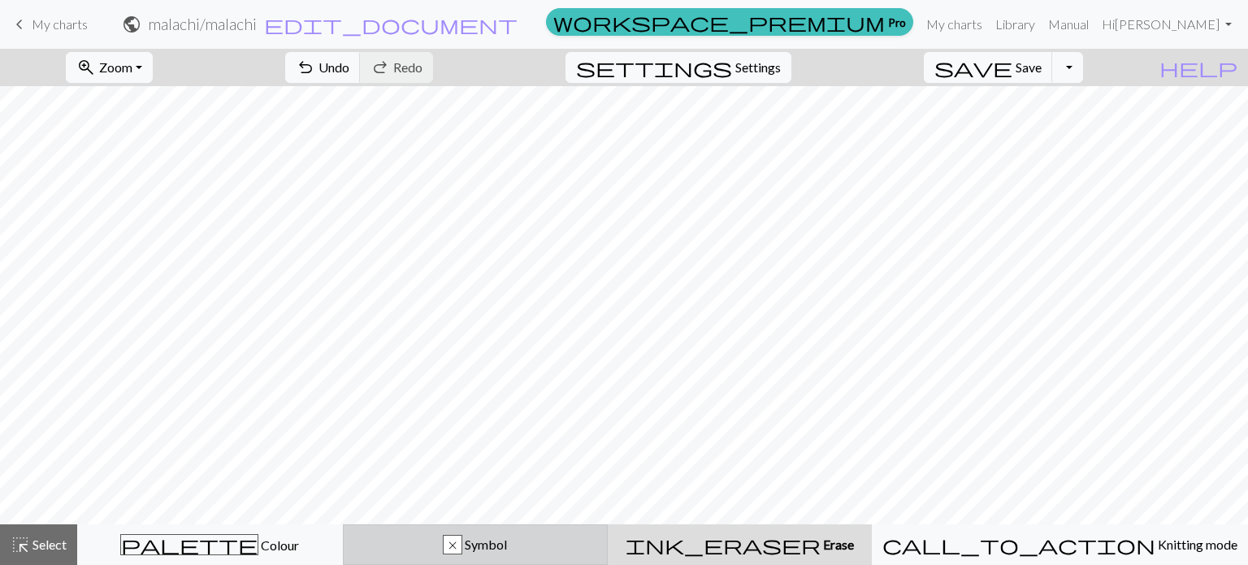
drag, startPoint x: 509, startPoint y: 545, endPoint x: 514, endPoint y: 526, distance: 20.1
click at [507, 542] on span "Symbol" at bounding box center [484, 543] width 45 height 15
